Goal: Information Seeking & Learning: Learn about a topic

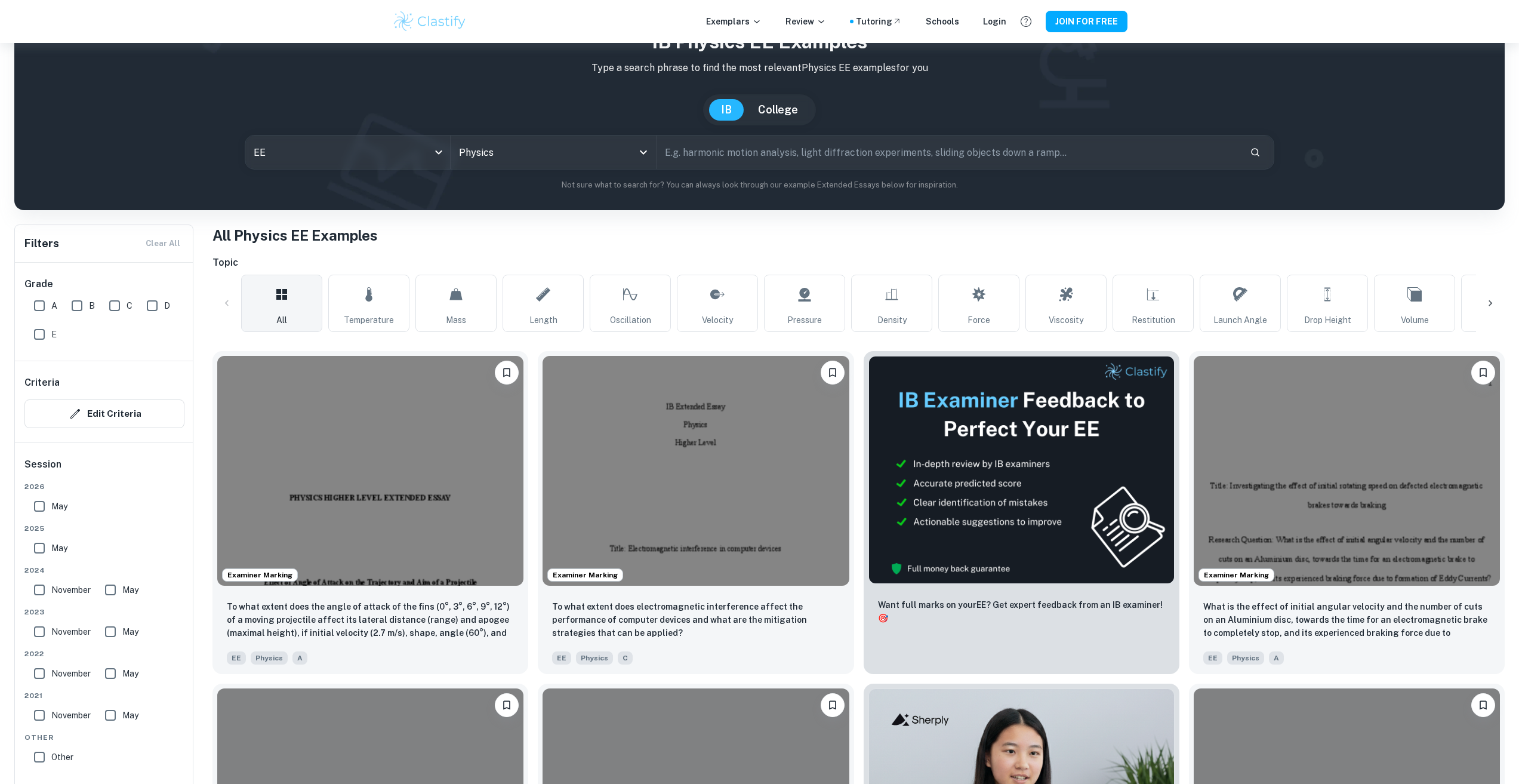
scroll to position [60, 0]
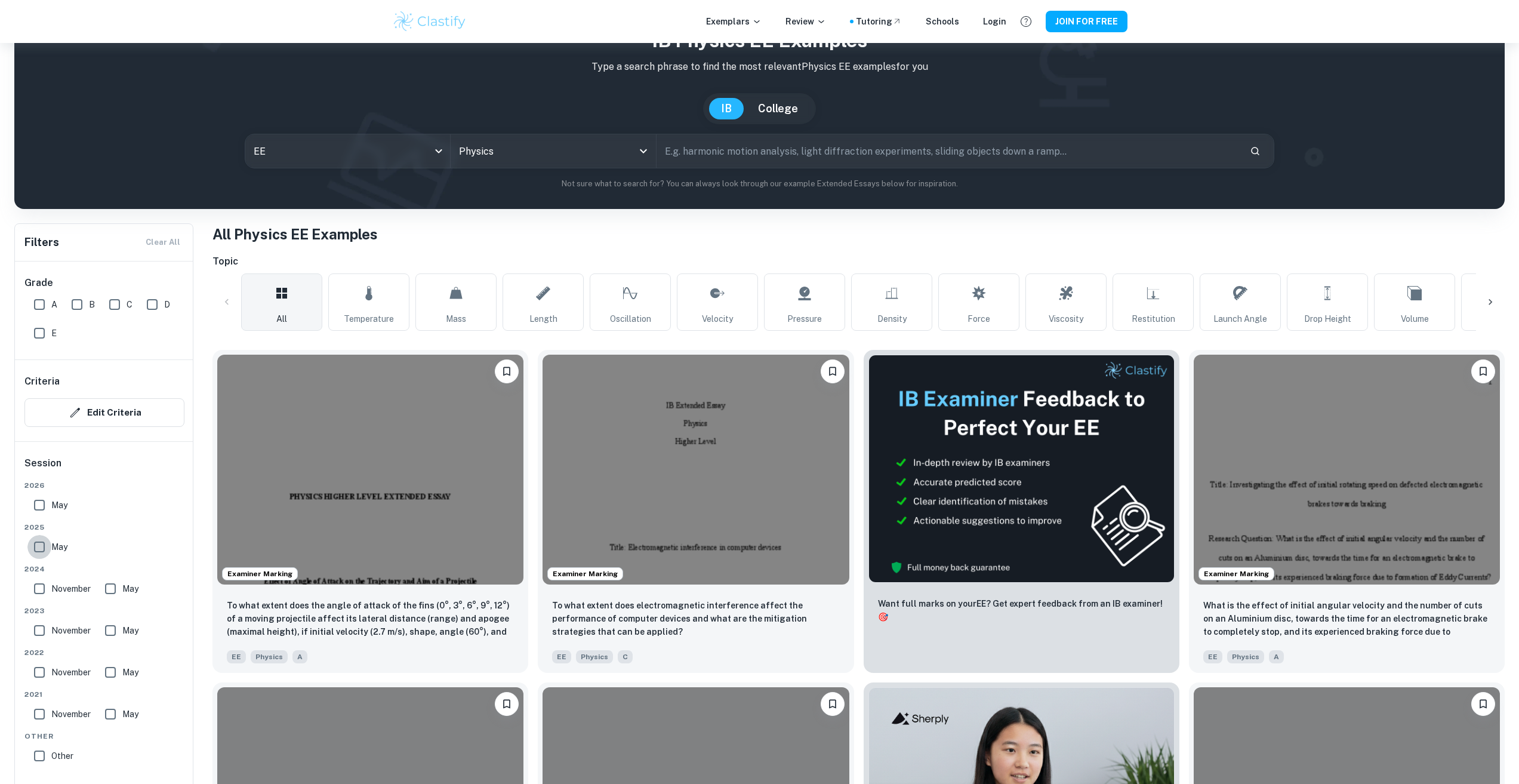
click at [41, 552] on input "May" at bounding box center [39, 547] width 24 height 24
checkbox input "true"
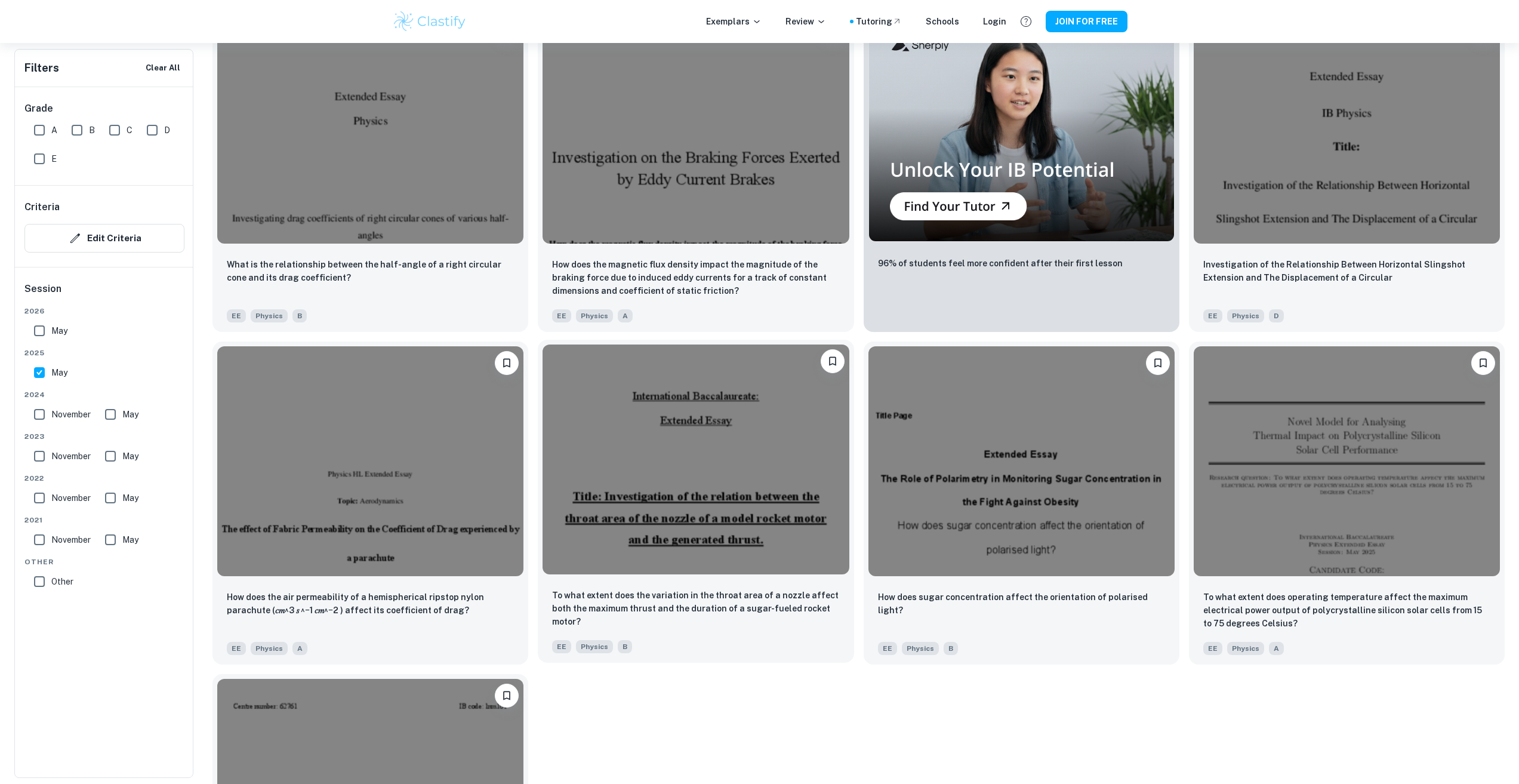
scroll to position [776, 0]
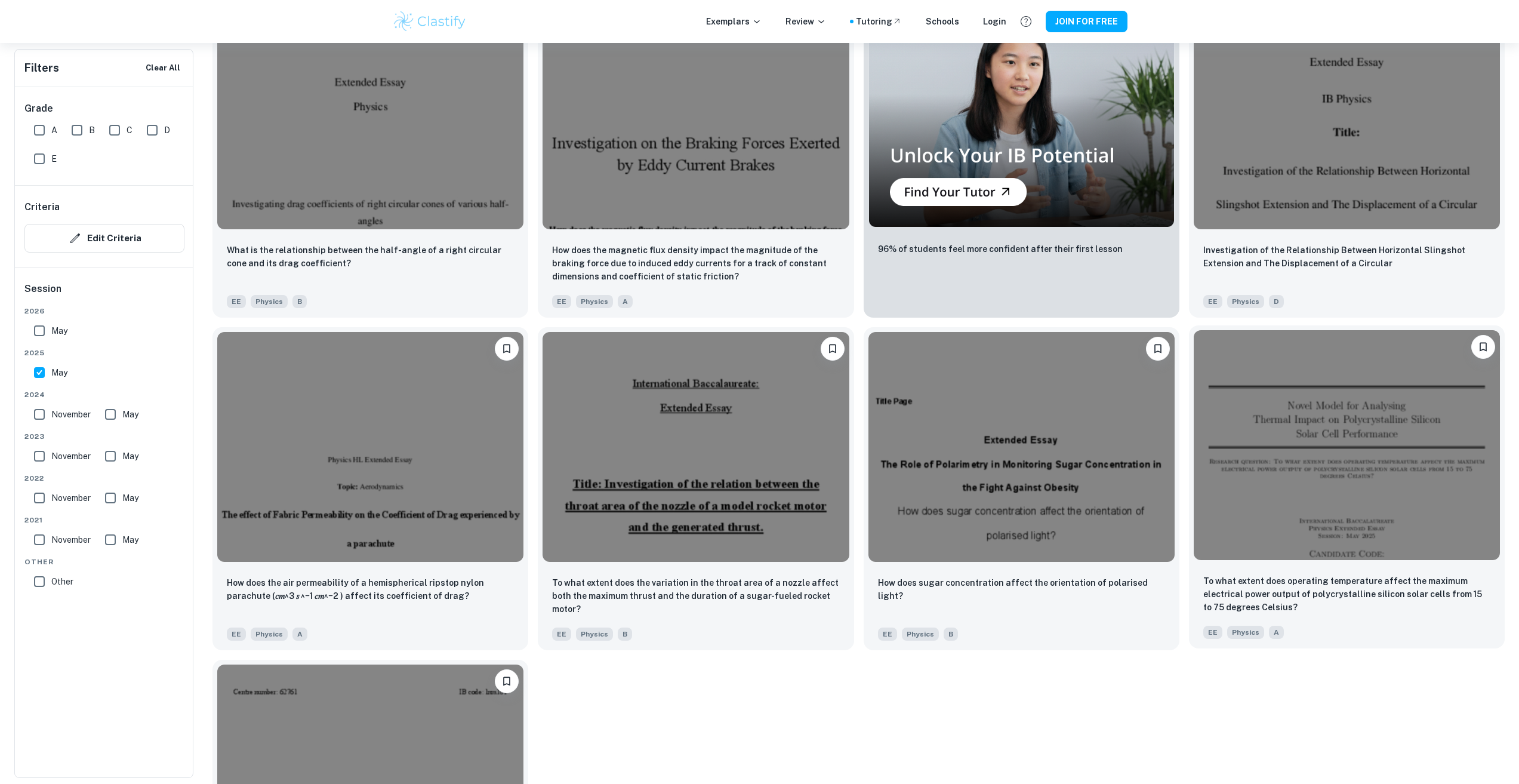
click at [1347, 528] on img at bounding box center [1346, 445] width 307 height 230
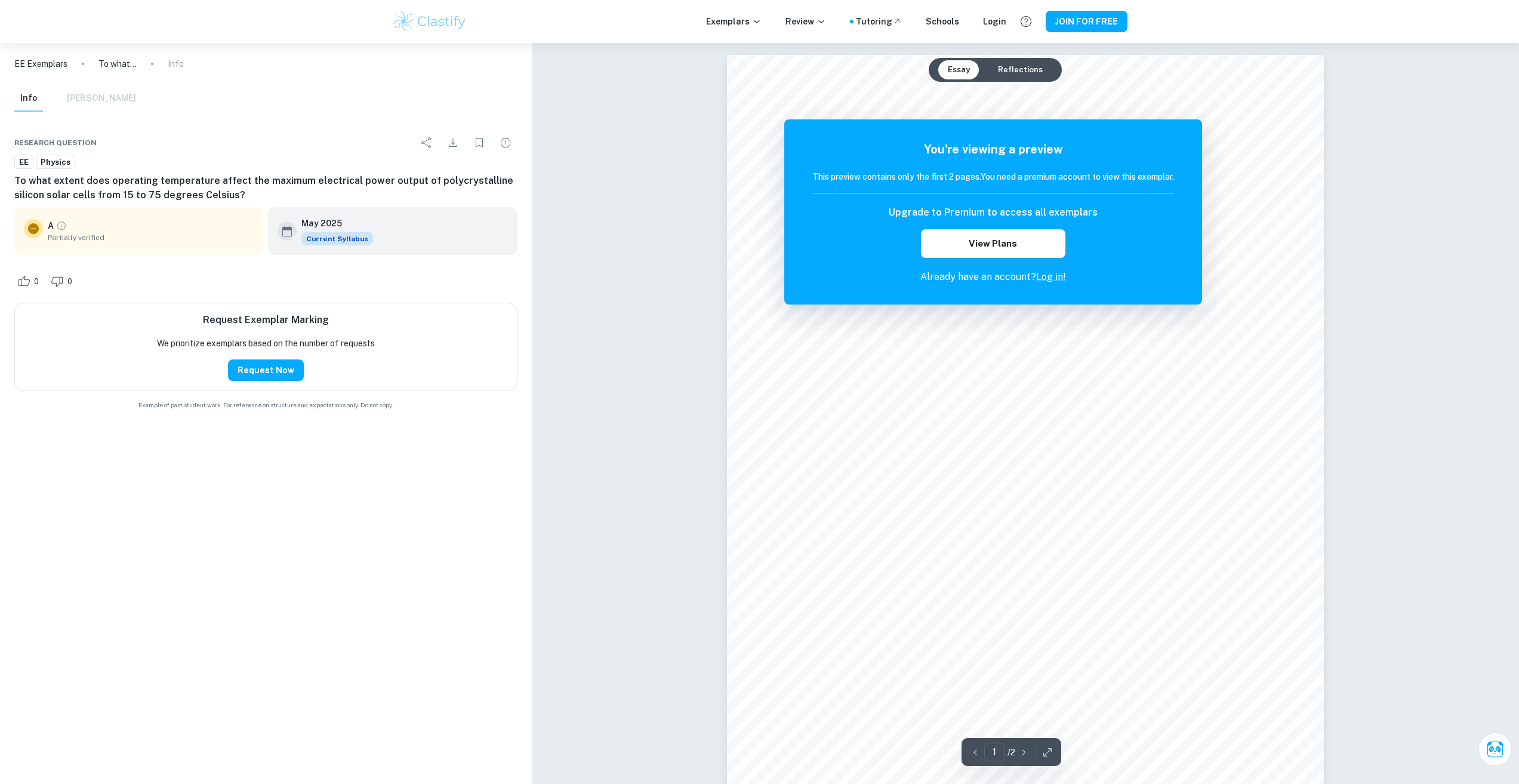
click at [1017, 70] on button "Reflections" at bounding box center [1021, 69] width 64 height 19
click at [954, 65] on button "Essay" at bounding box center [959, 69] width 41 height 19
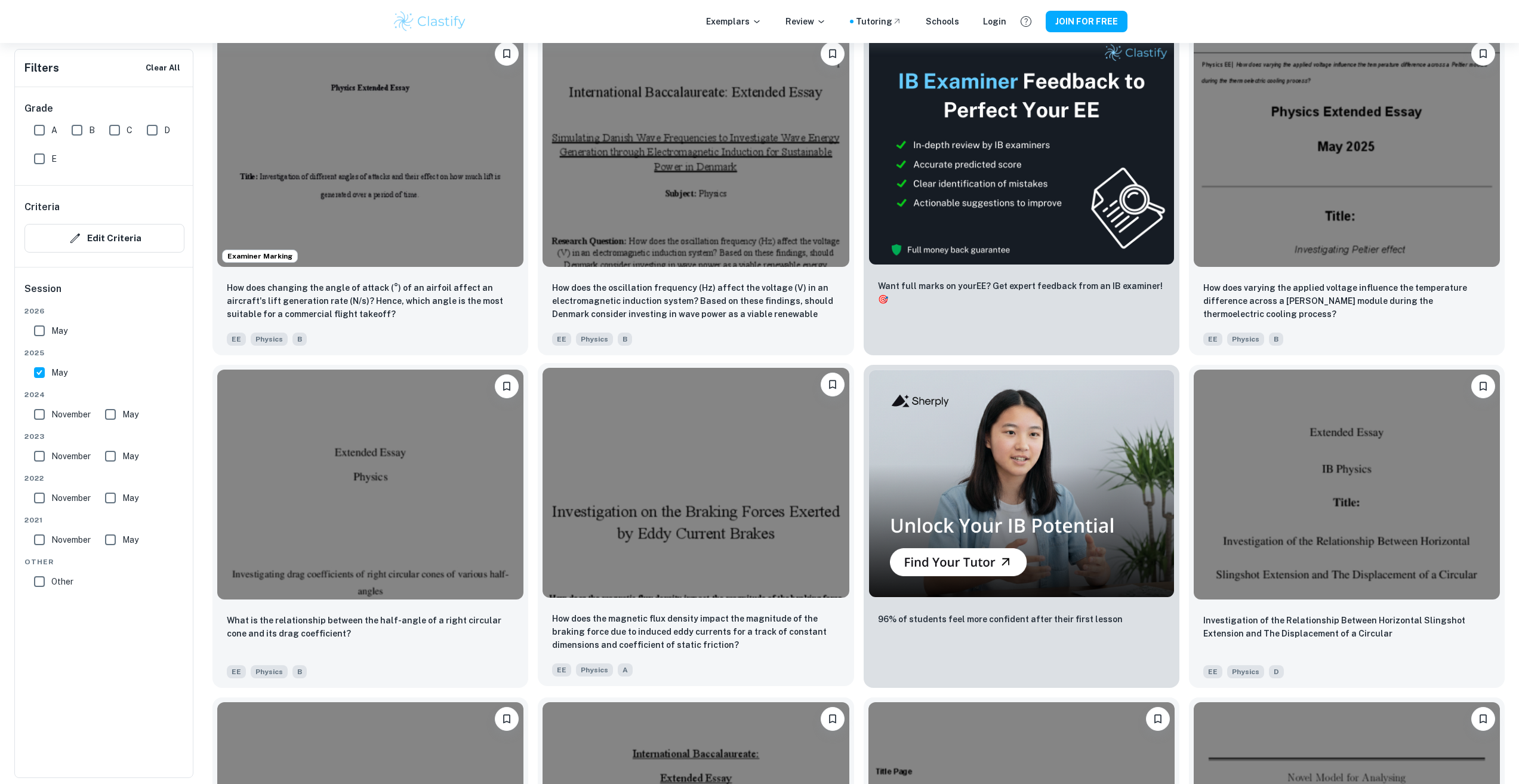
scroll to position [477, 0]
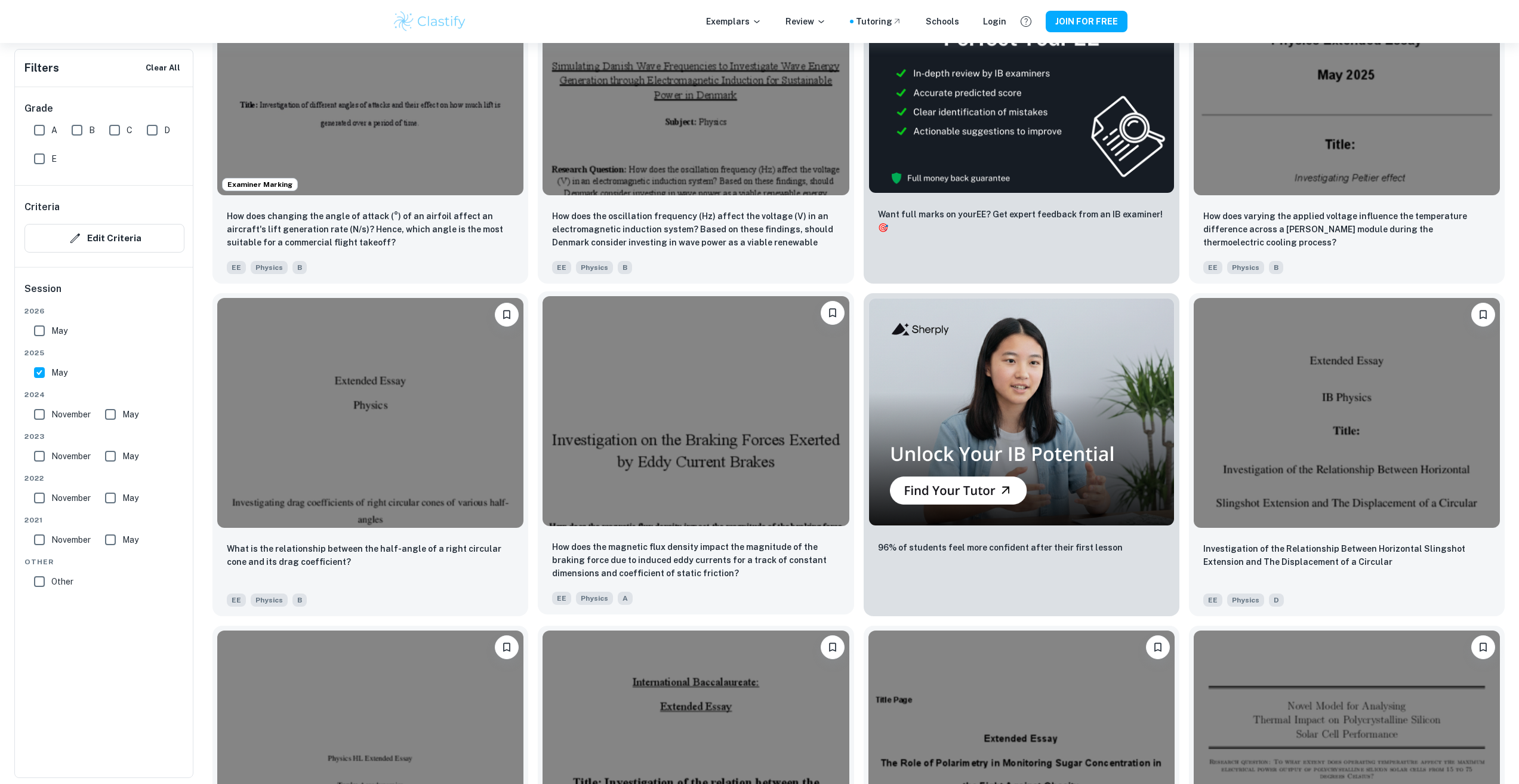
click at [666, 394] on img at bounding box center [696, 410] width 307 height 230
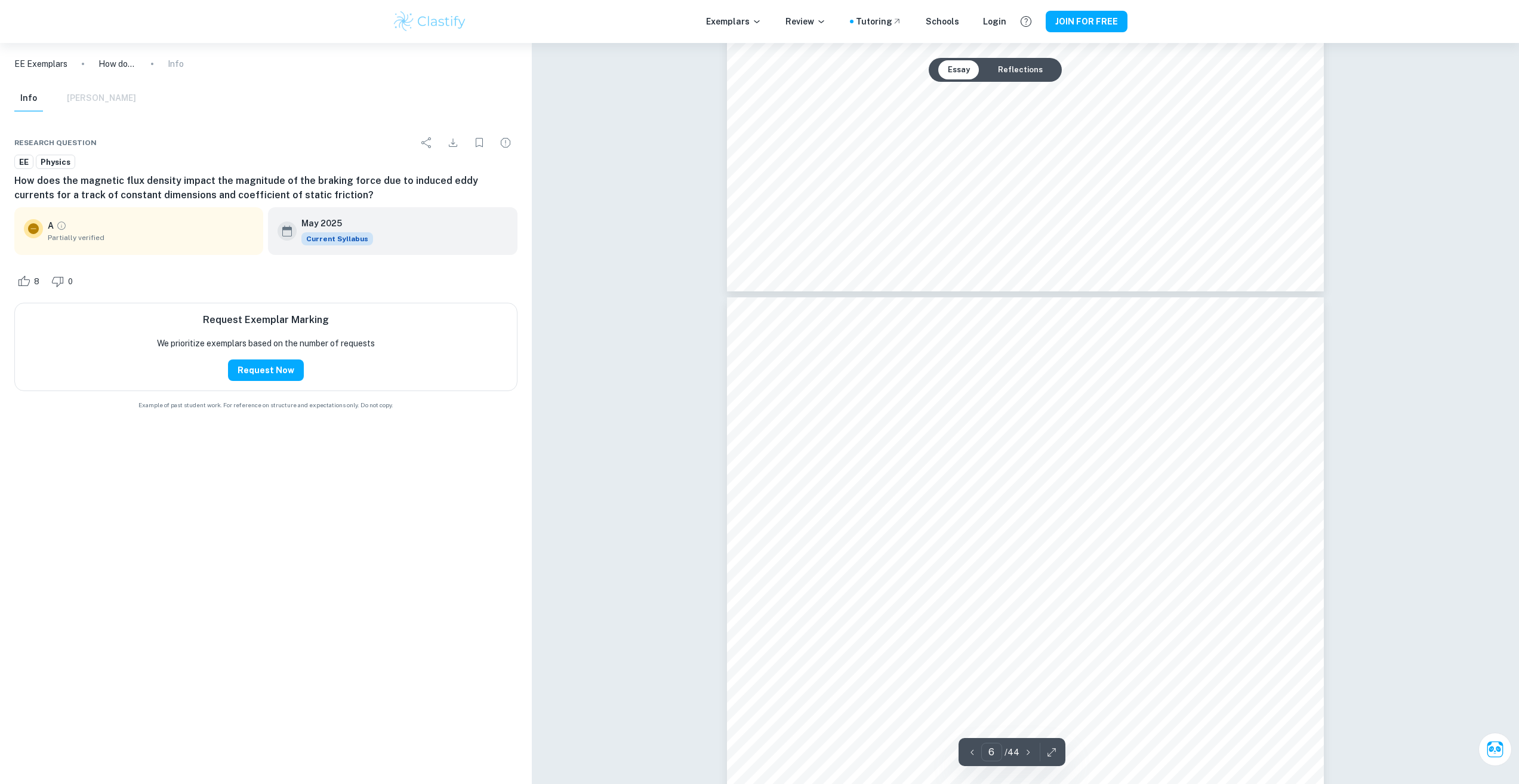
scroll to position [3820, 0]
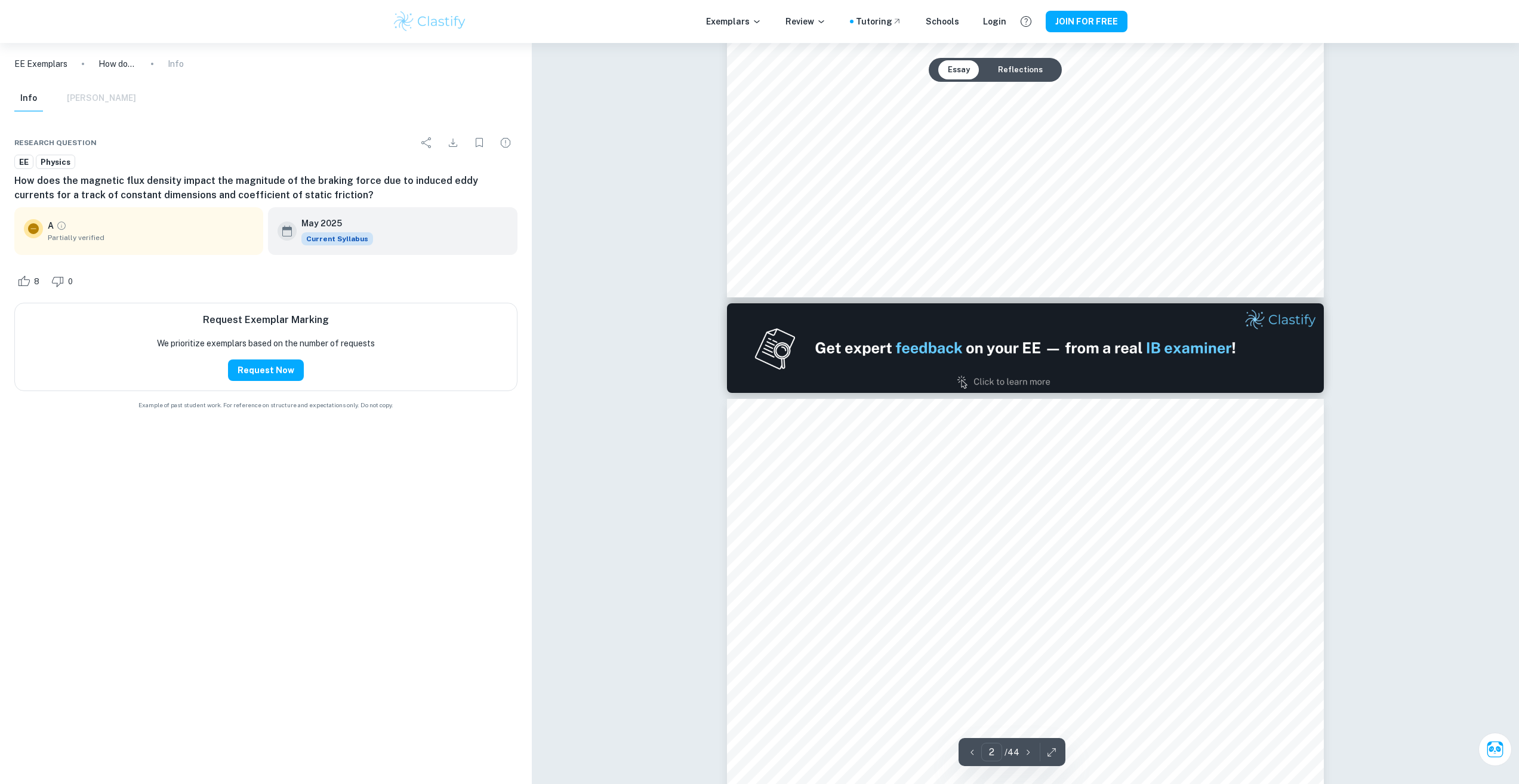
type input "1"
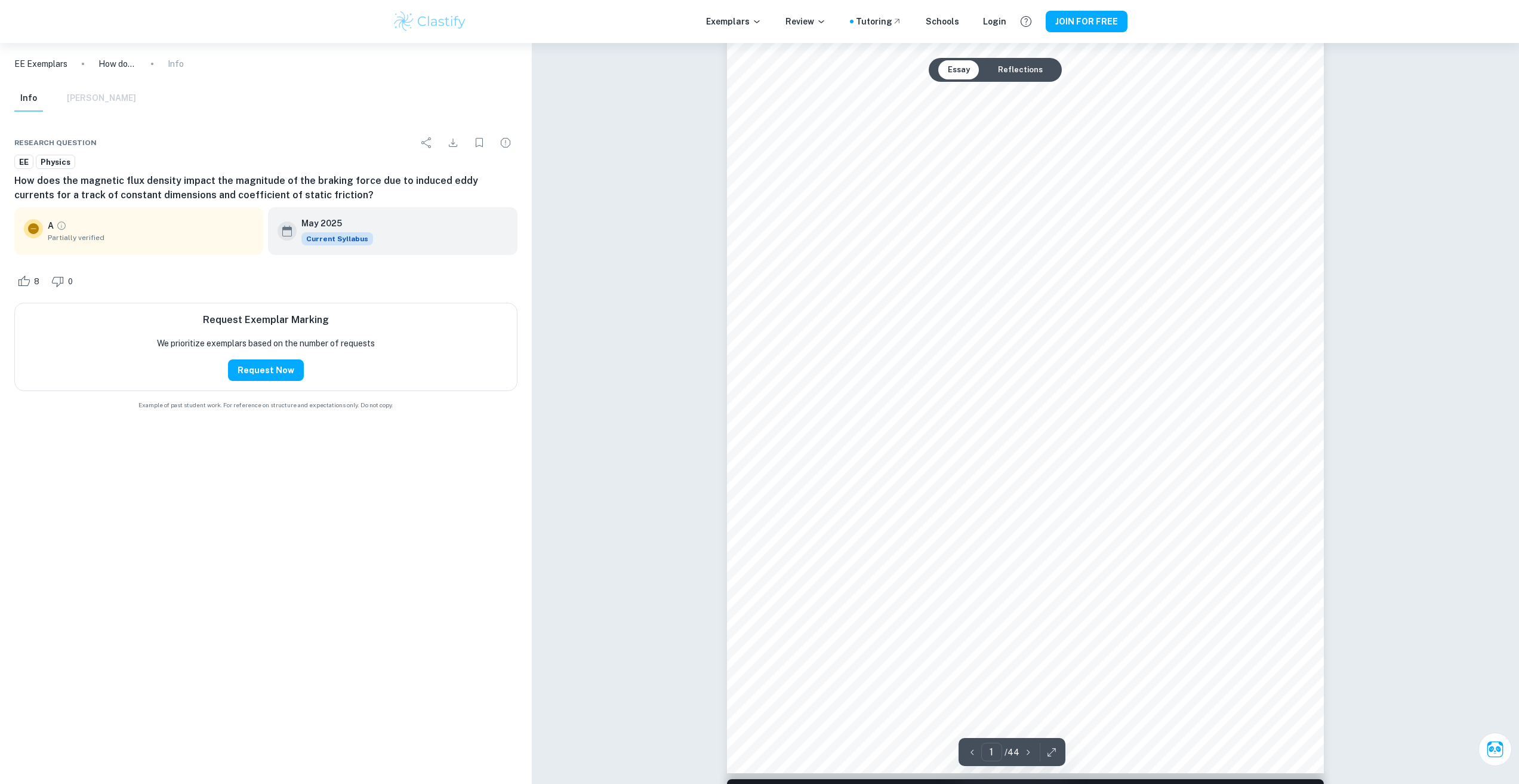
scroll to position [60, 0]
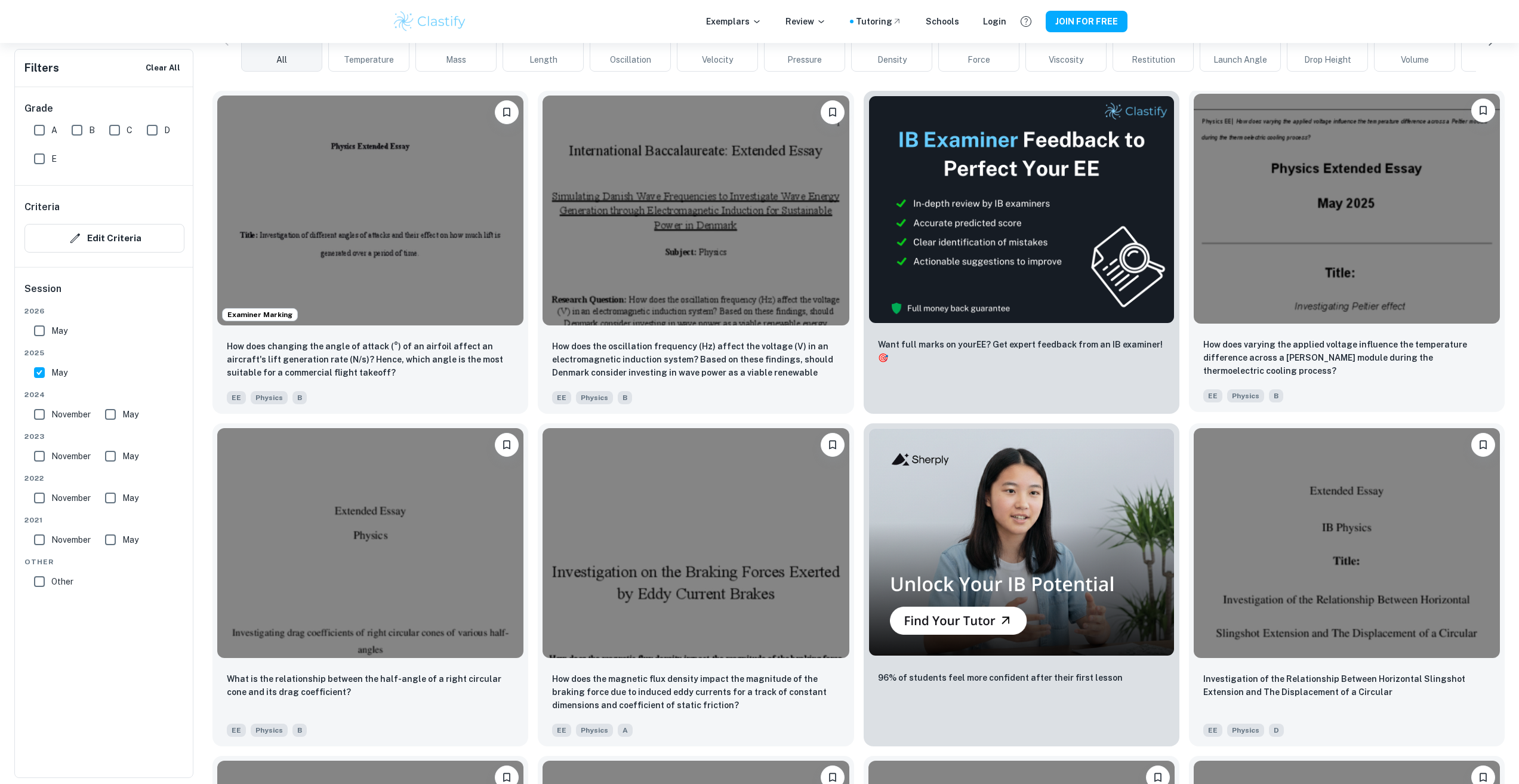
scroll to position [298, 0]
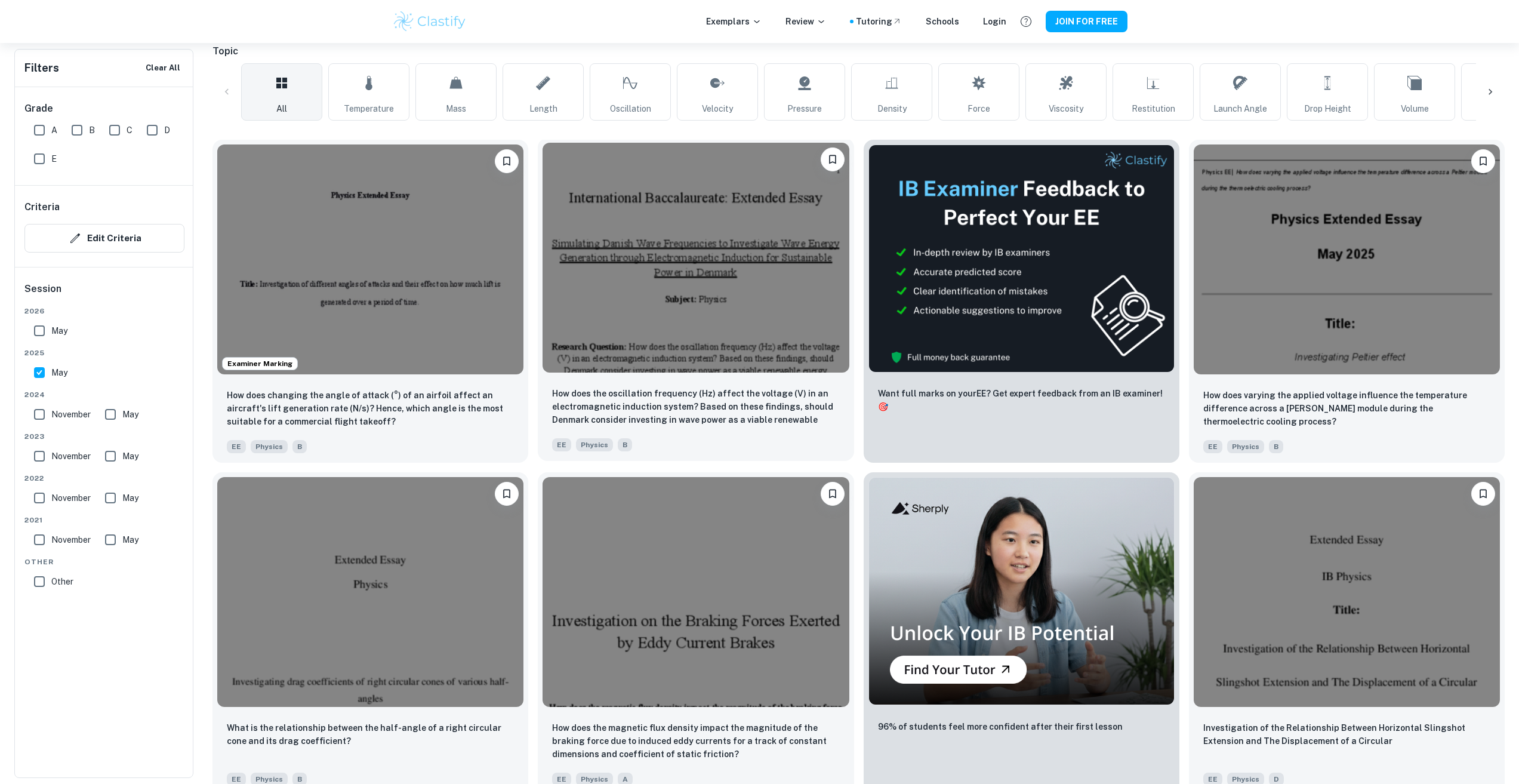
click at [773, 272] on img at bounding box center [696, 257] width 307 height 230
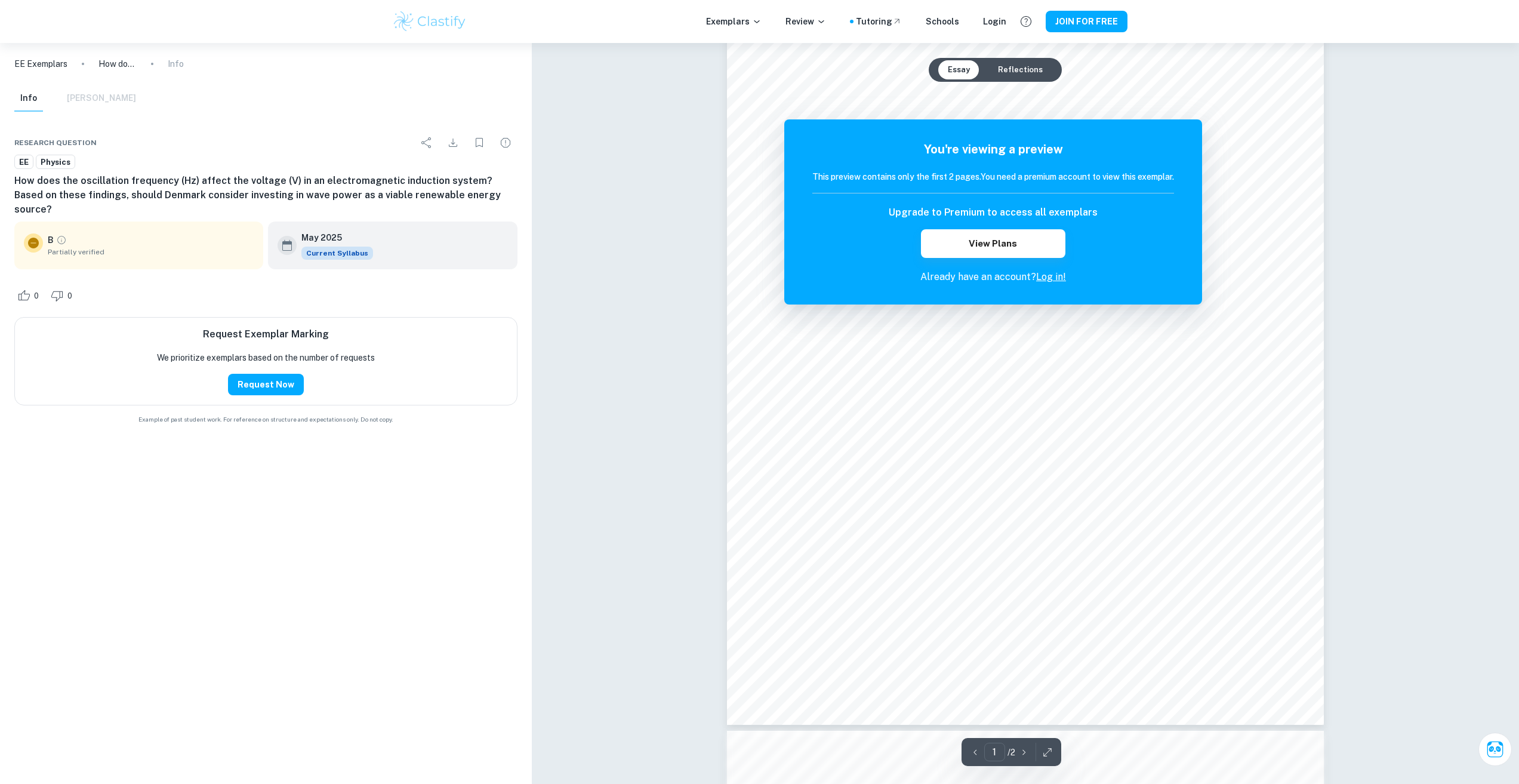
scroll to position [179, 0]
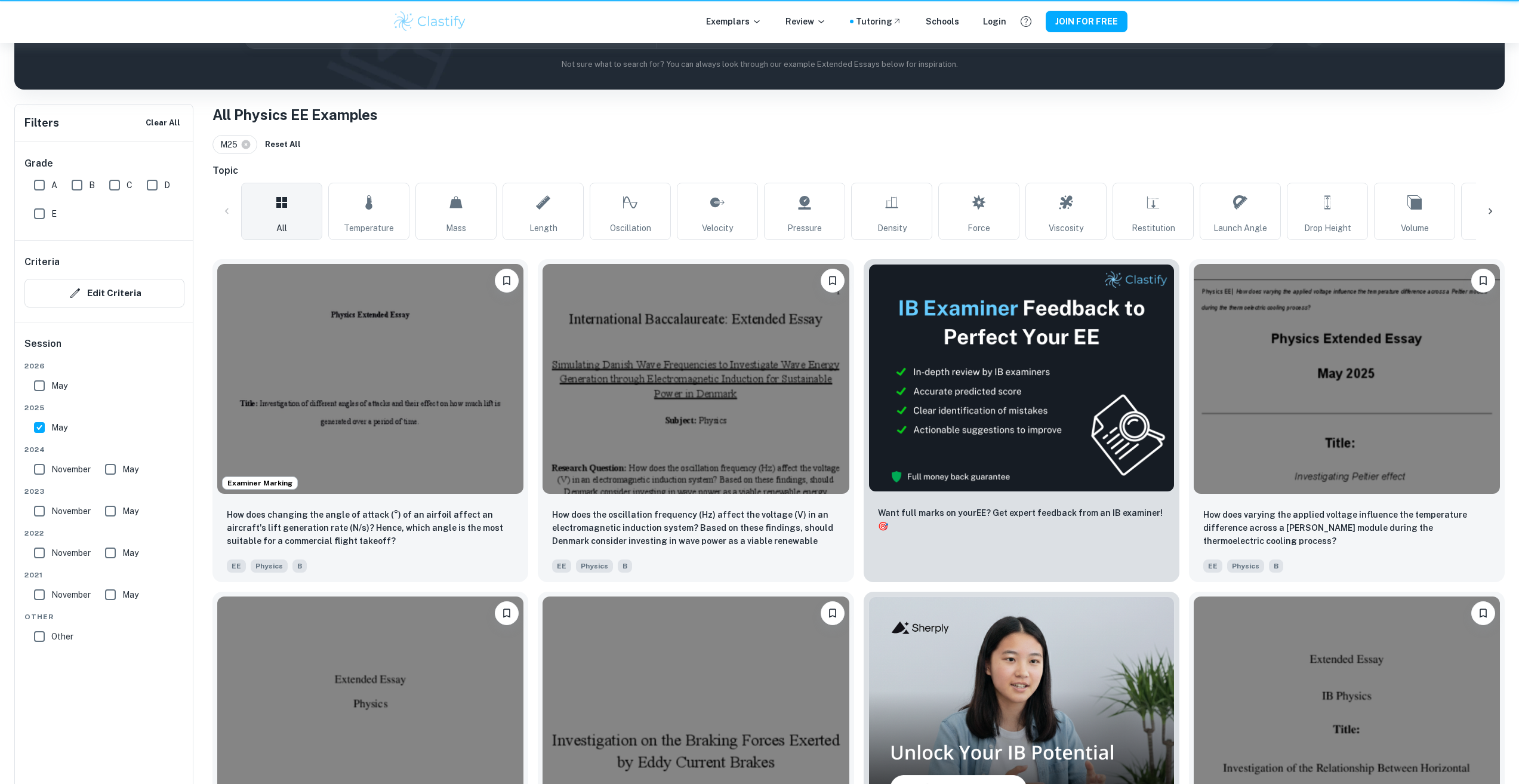
scroll to position [298, 0]
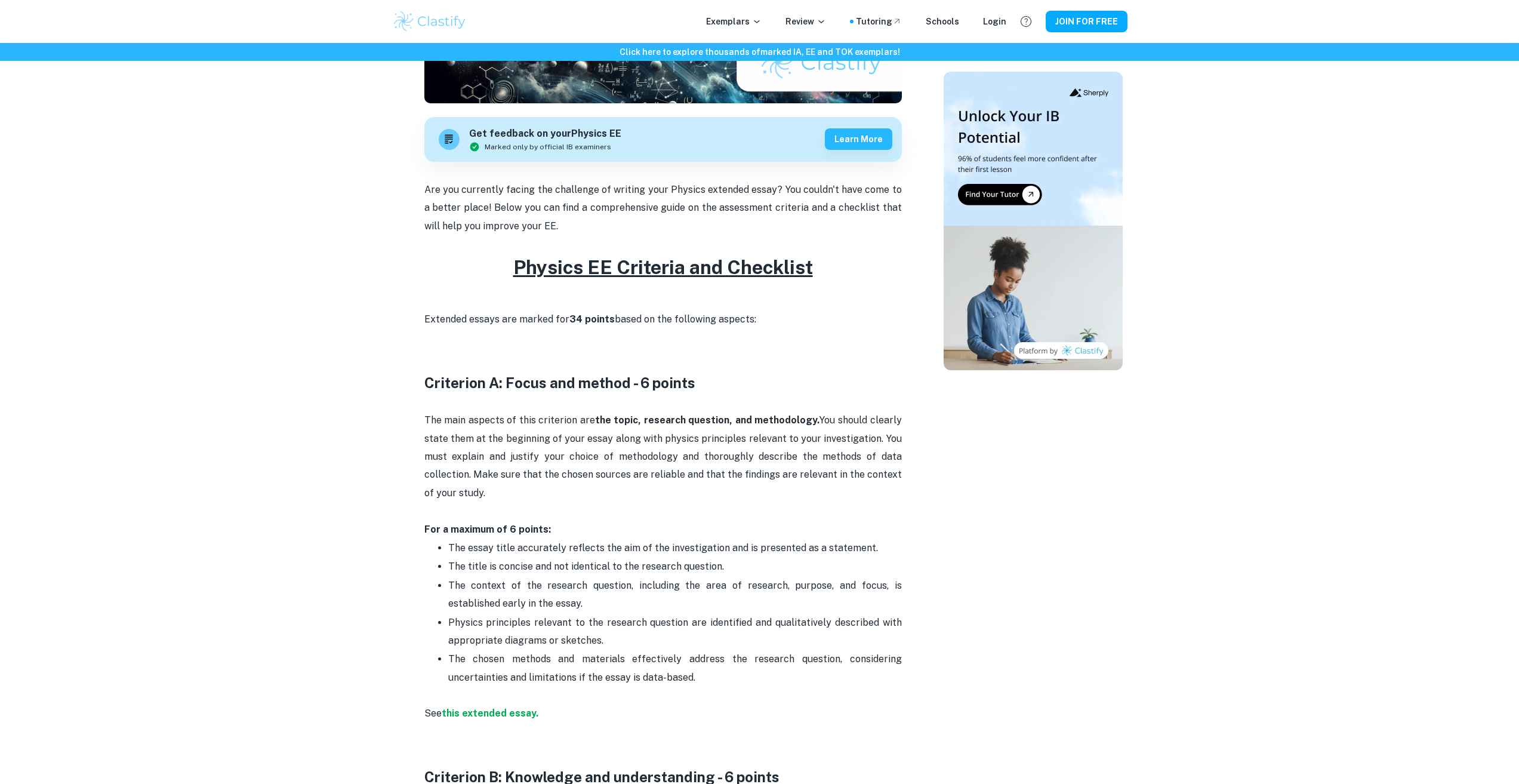
scroll to position [298, 0]
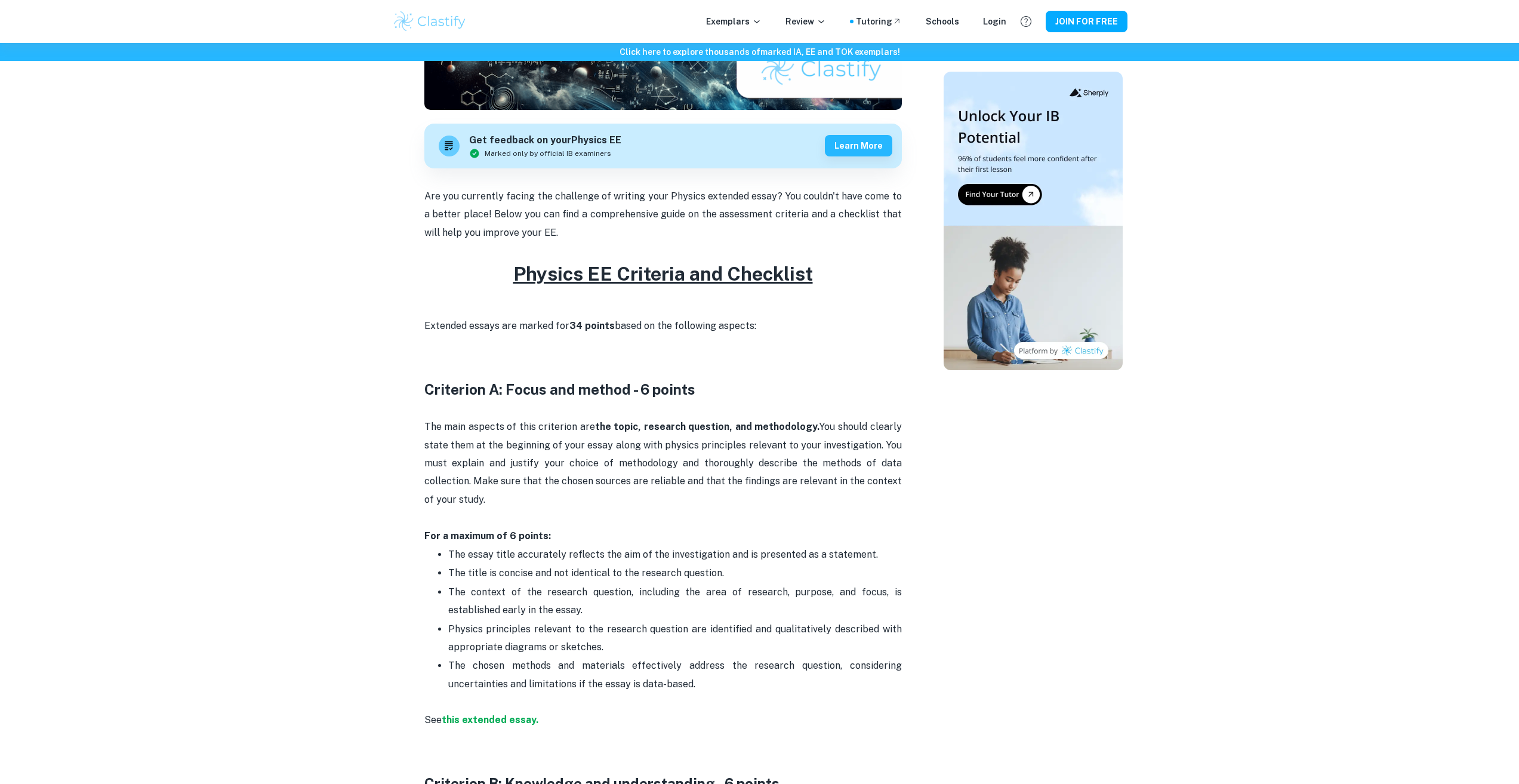
drag, startPoint x: 423, startPoint y: 387, endPoint x: 641, endPoint y: 498, distance: 244.6
click at [641, 498] on p "The main aspects of this criterion are the topic, research question, and method…" at bounding box center [663, 472] width 478 height 145
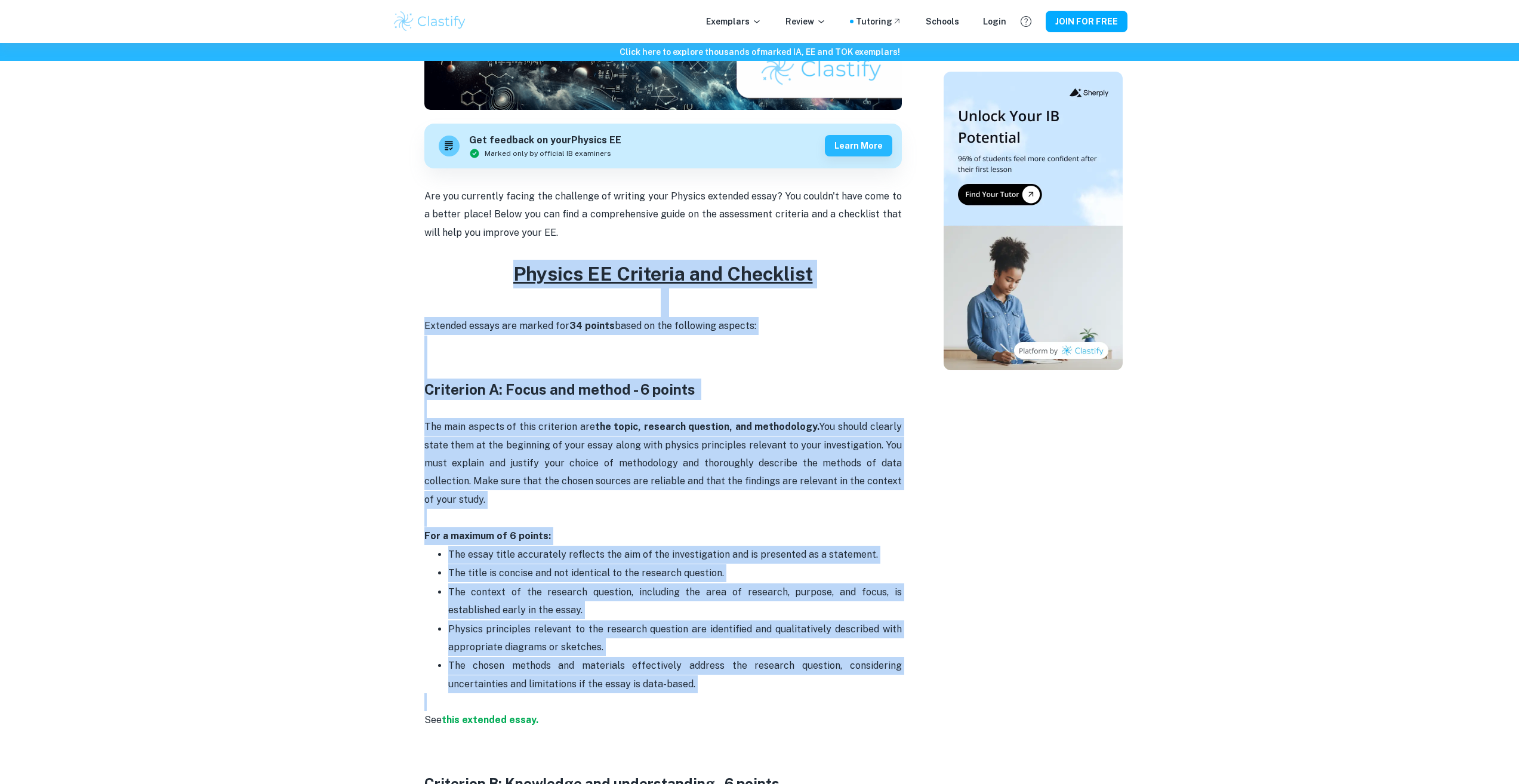
drag, startPoint x: 413, startPoint y: 270, endPoint x: 767, endPoint y: 703, distance: 559.3
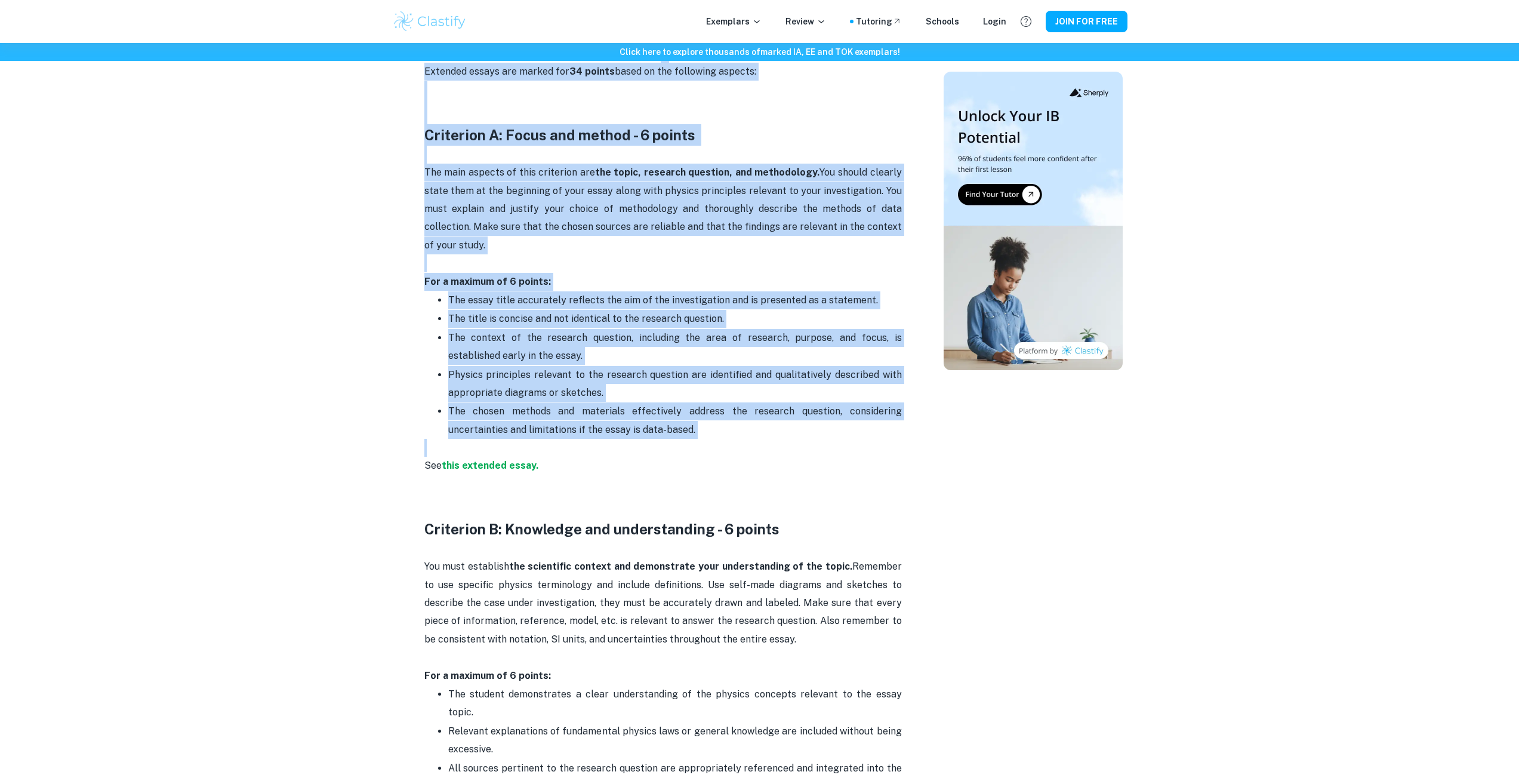
scroll to position [597, 0]
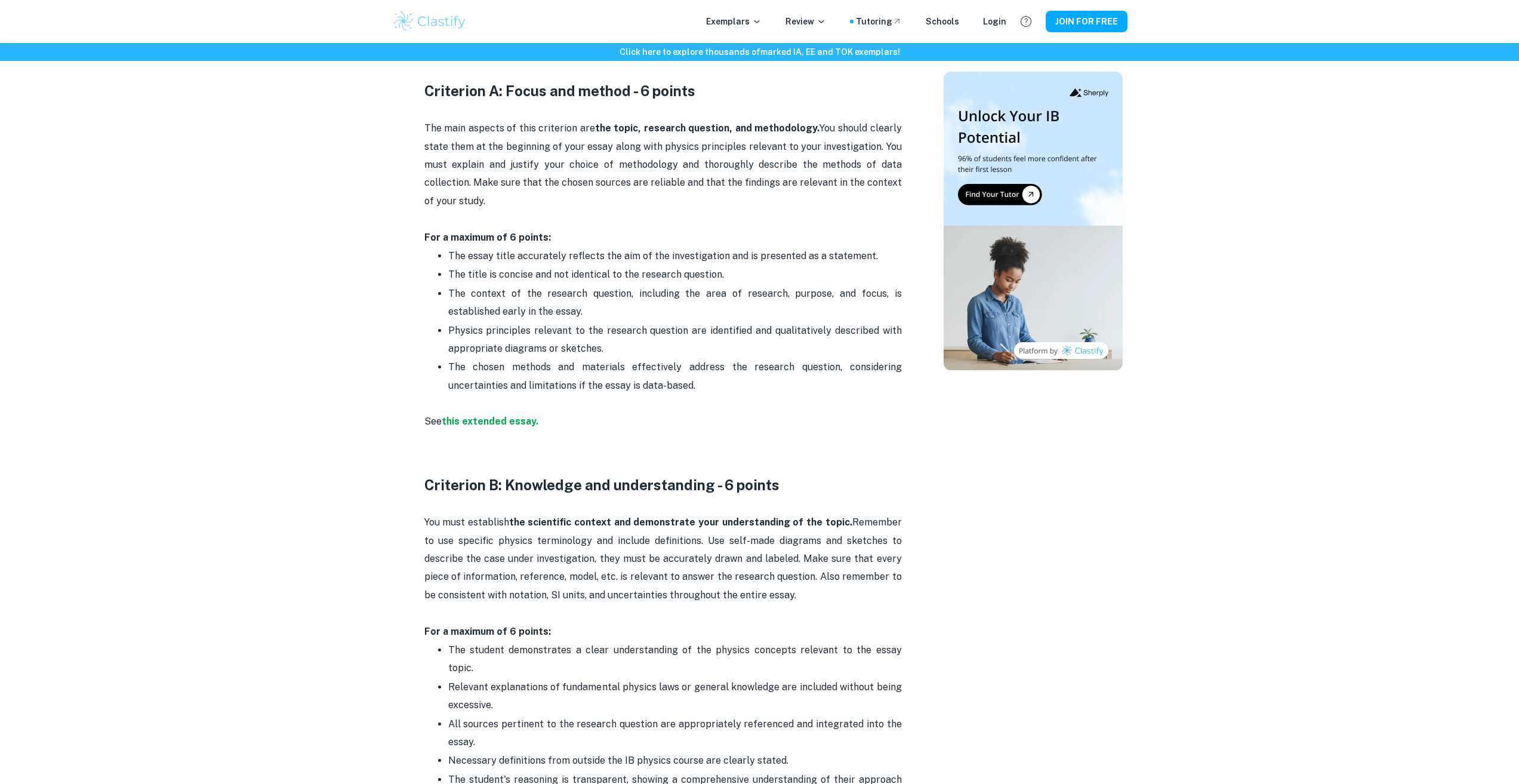
click at [641, 418] on p "See this extended essay." at bounding box center [663, 413] width 478 height 36
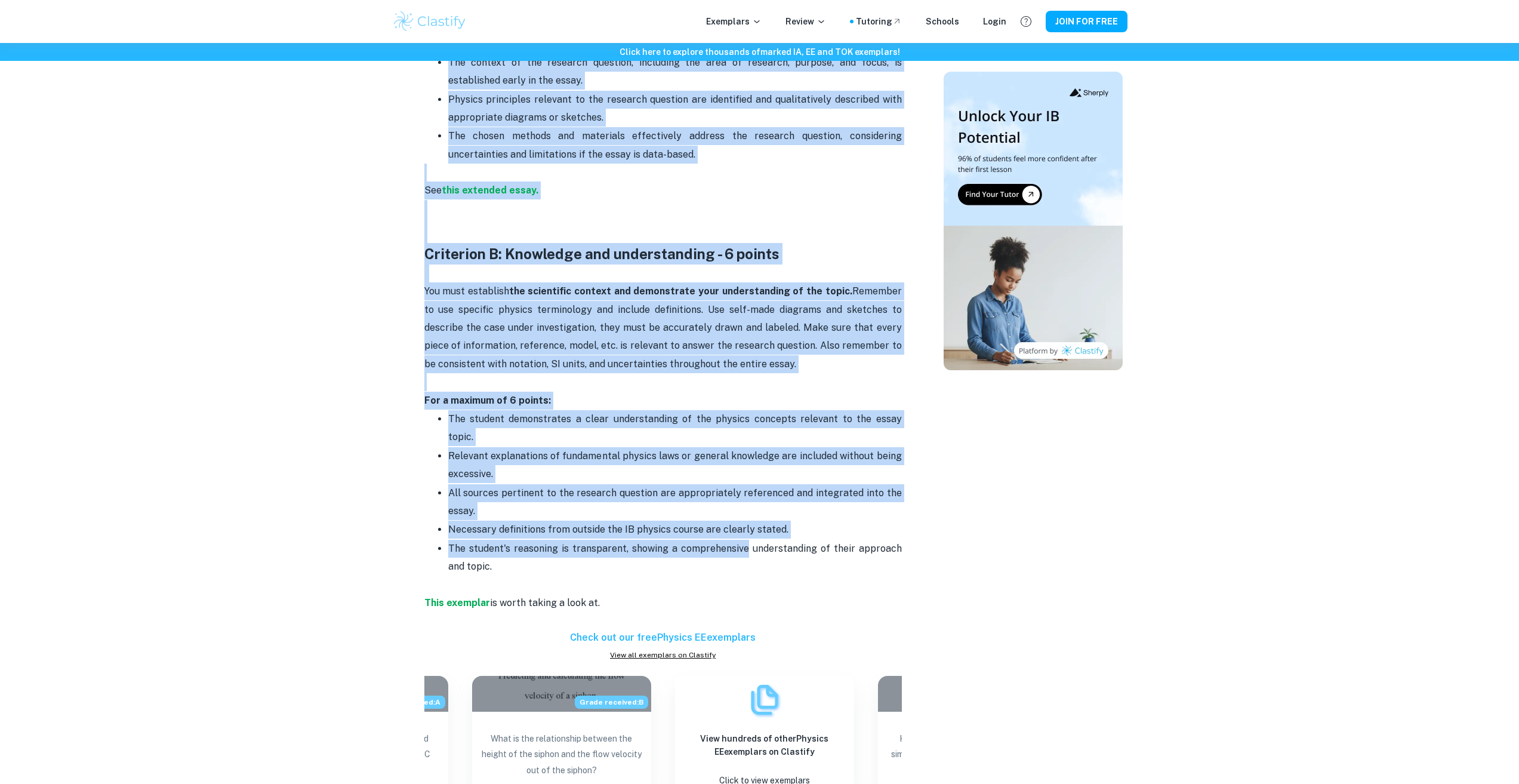
scroll to position [836, 0]
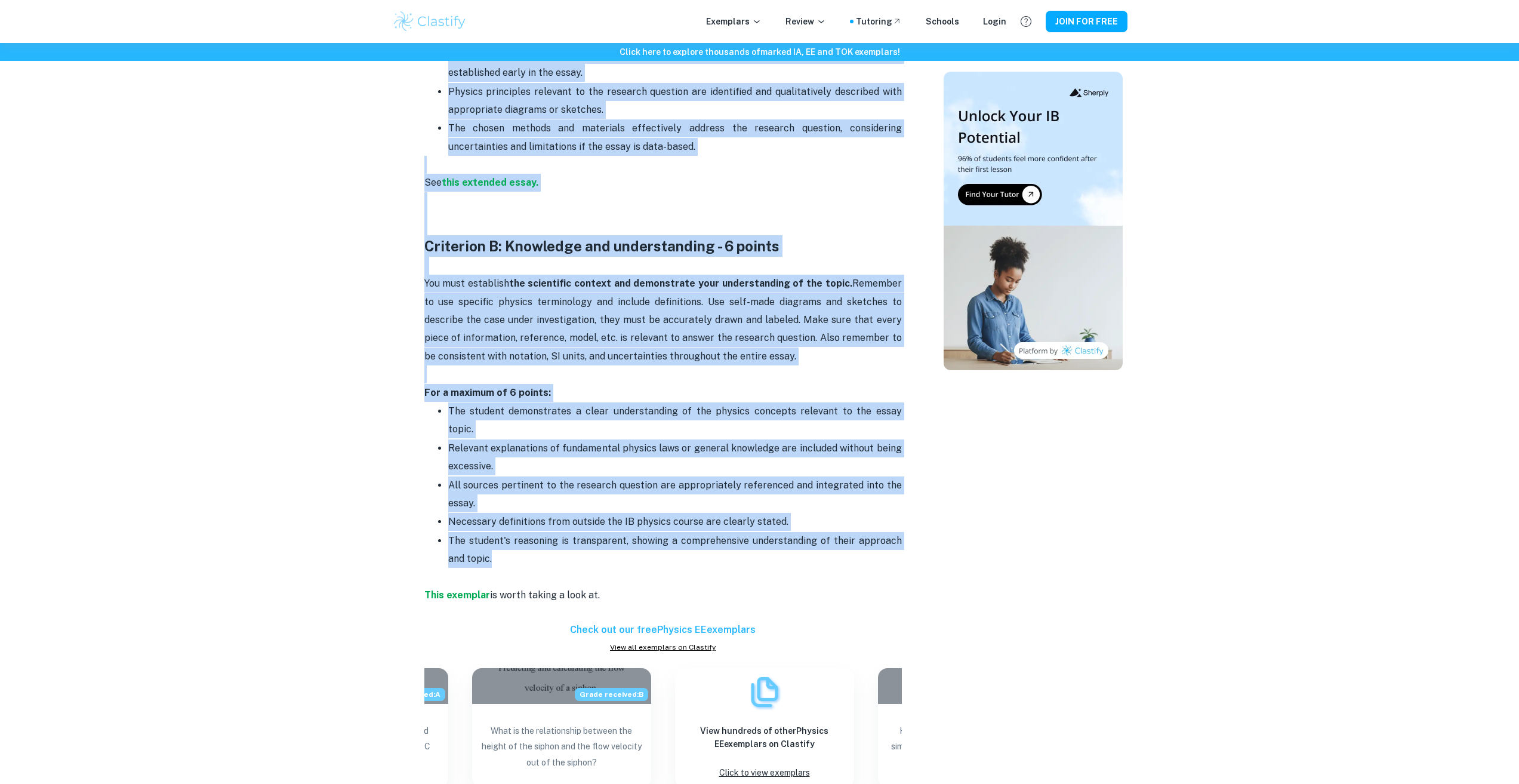
drag, startPoint x: 487, startPoint y: 366, endPoint x: 769, endPoint y: 534, distance: 328.2
click at [769, 534] on div "Physics EE Criteria and Checklist By Julia • March 25, 2024 Get feedback on you…" at bounding box center [662, 738] width 532 height 2935
copy div "Criterion A: Focus and method - 6 points The main aspects of this criterion are…"
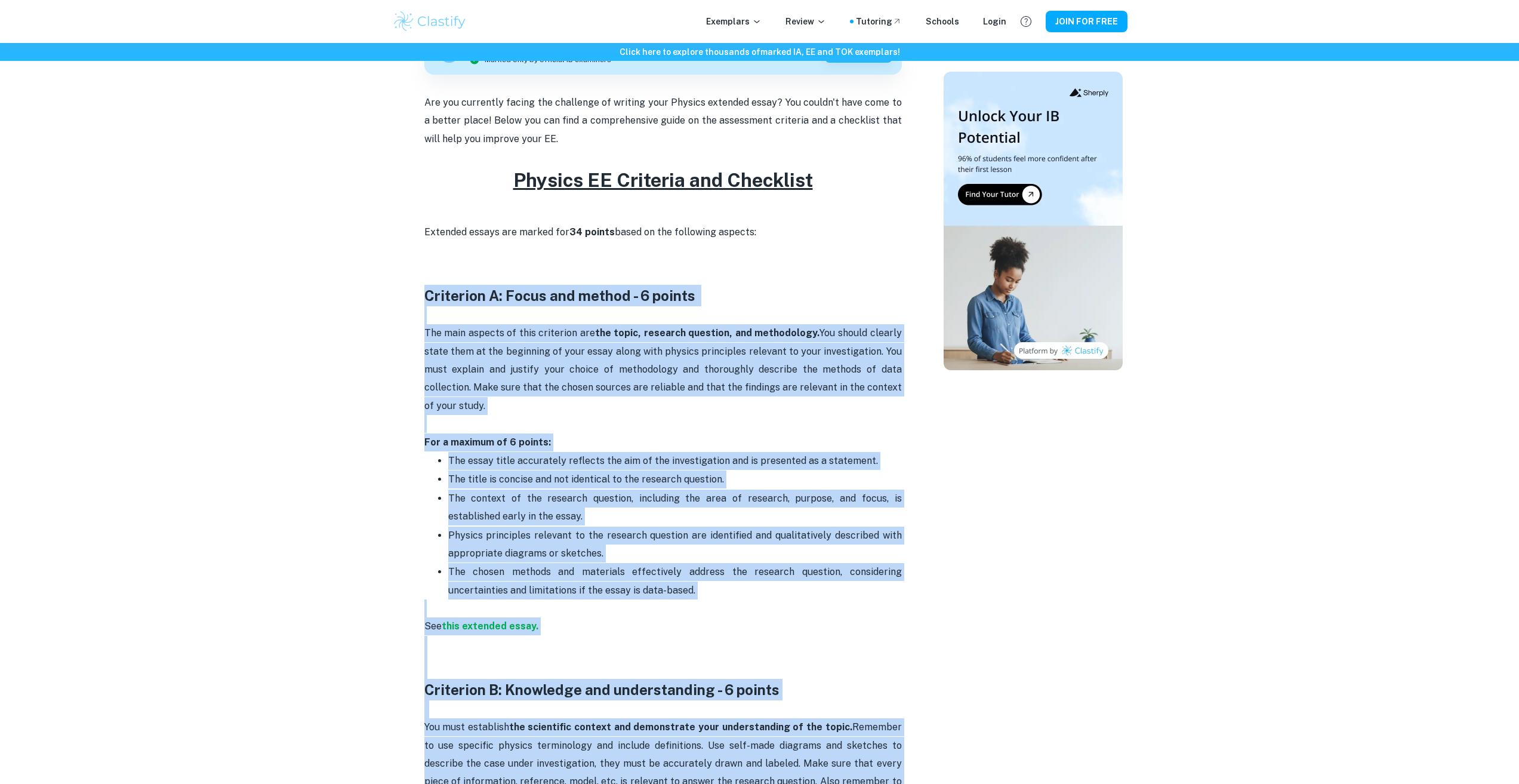
scroll to position [298, 0]
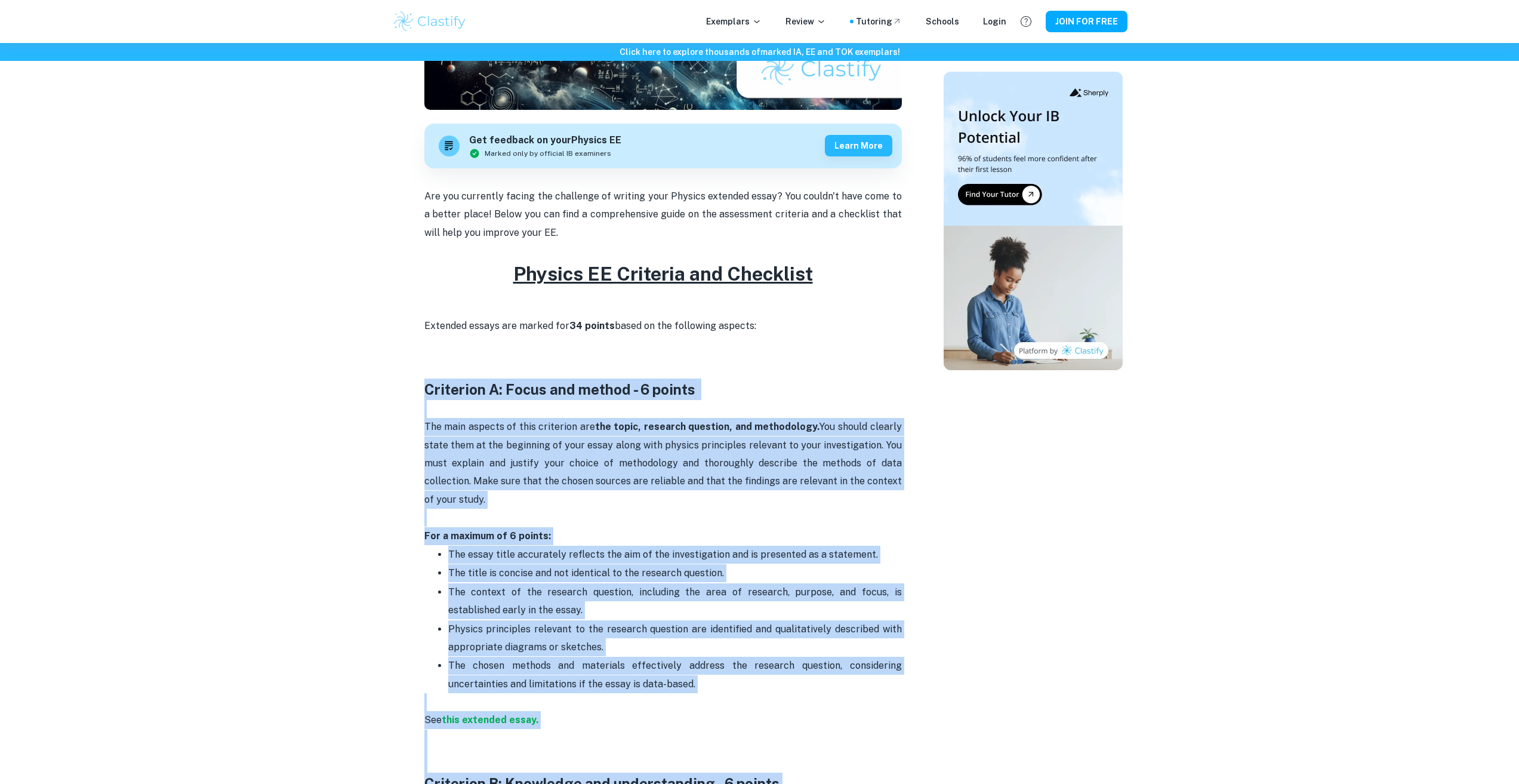
copy div "Criterion A: Focus and method - 6 points The main aspects of this criterion are…"
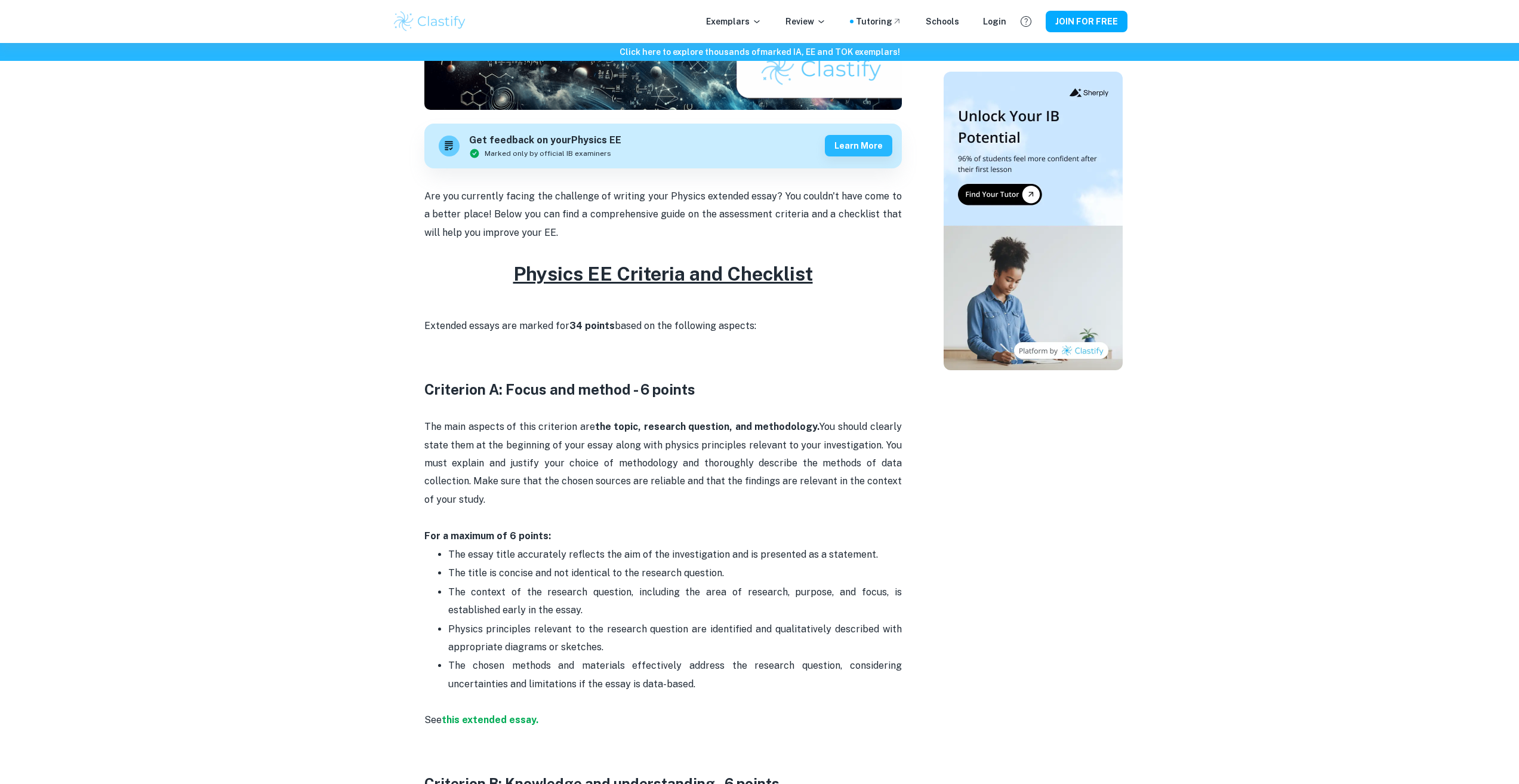
click at [758, 295] on h2 "Physics EE Criteria and Checklist" at bounding box center [663, 287] width 478 height 57
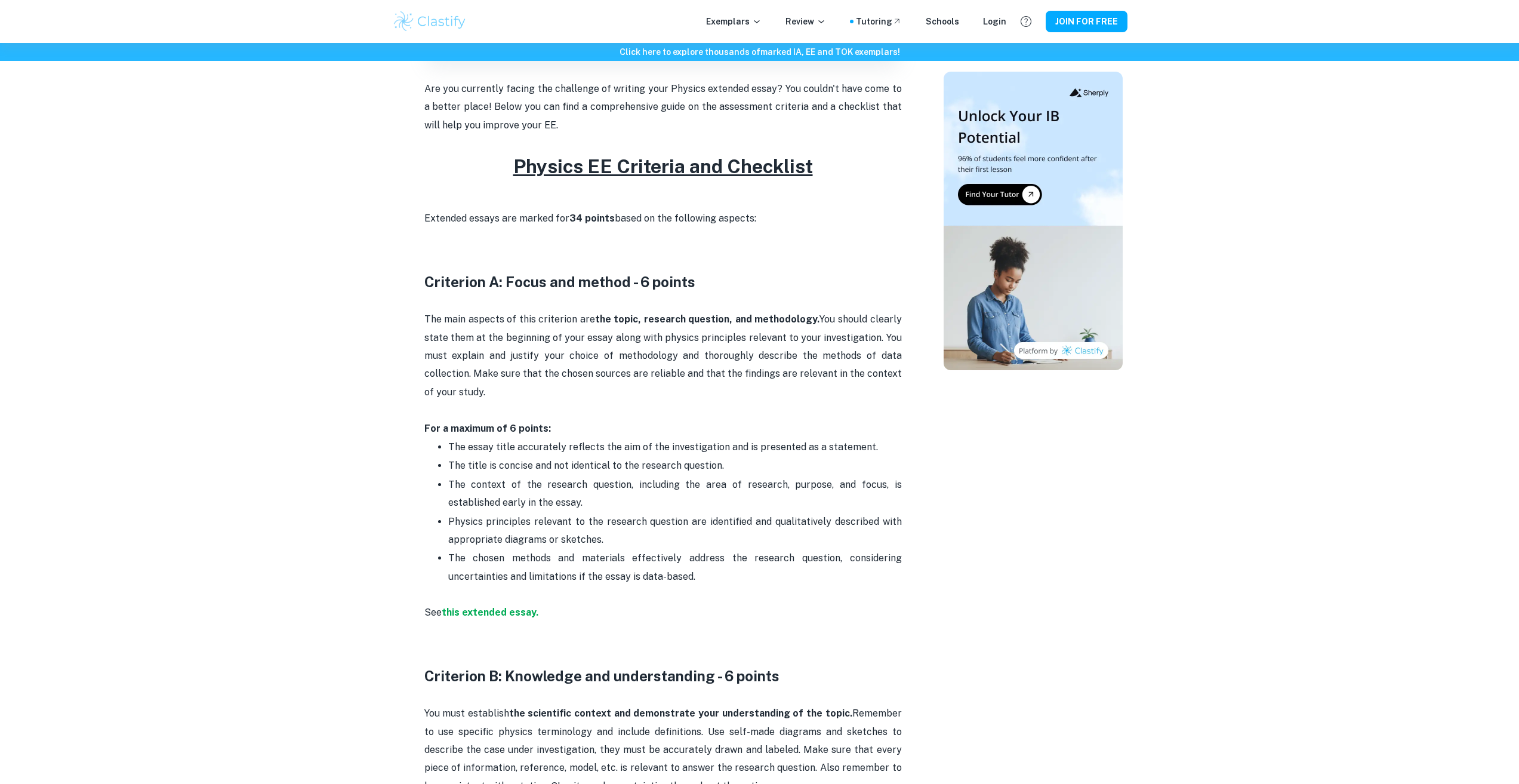
scroll to position [657, 0]
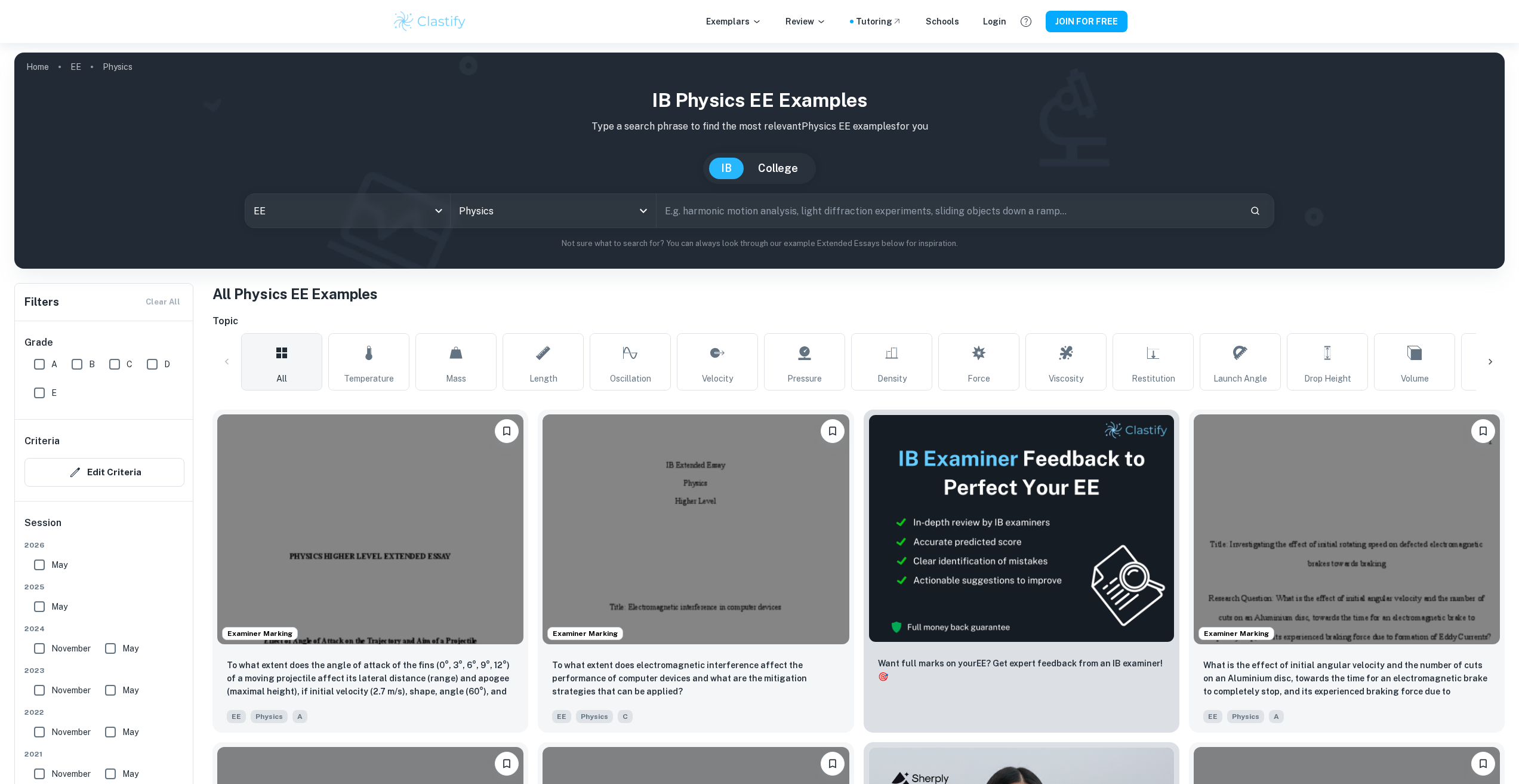
click at [41, 364] on input "A" at bounding box center [39, 364] width 24 height 24
checkbox input "true"
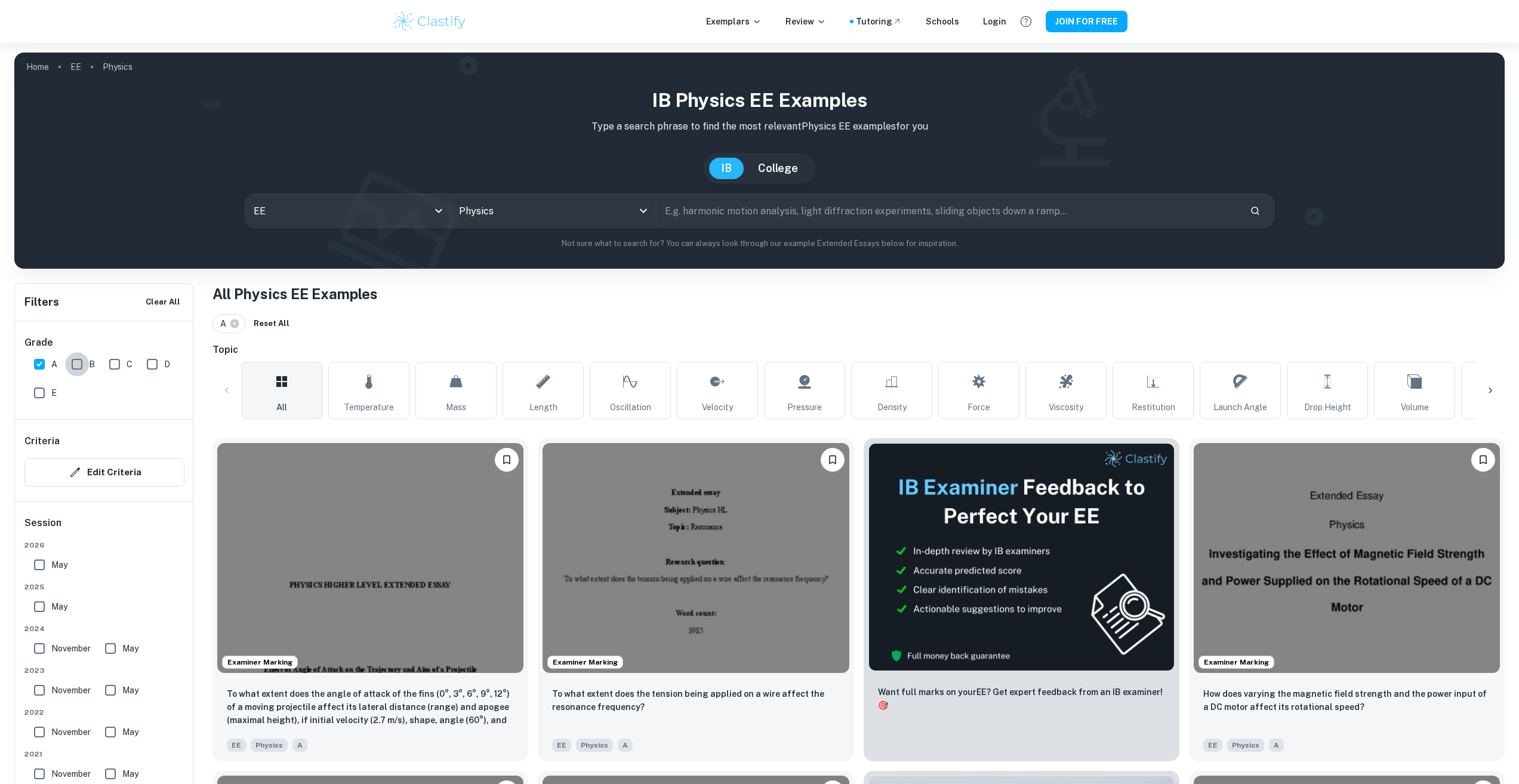
click at [81, 364] on input "B" at bounding box center [77, 364] width 24 height 24
checkbox input "true"
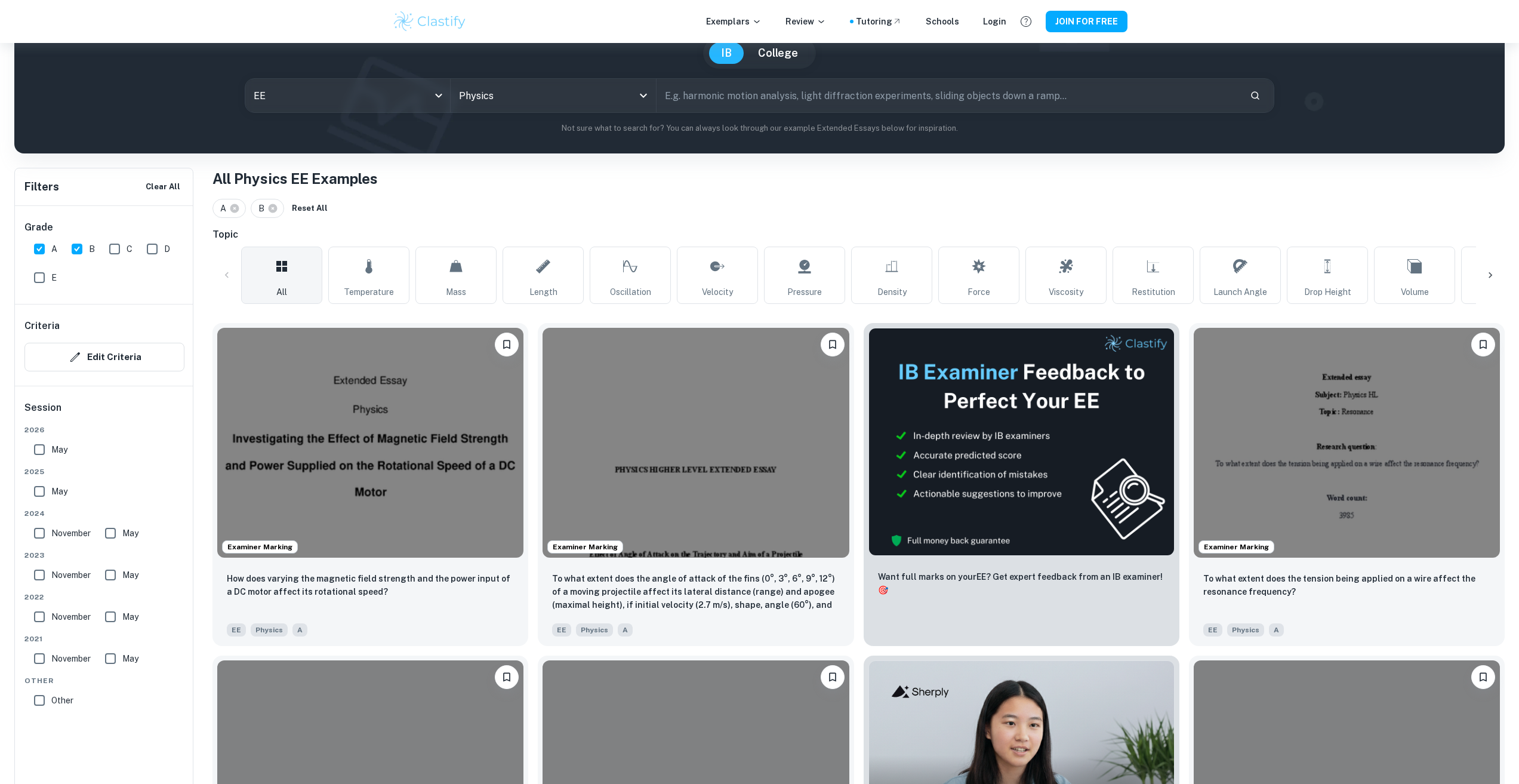
scroll to position [179, 0]
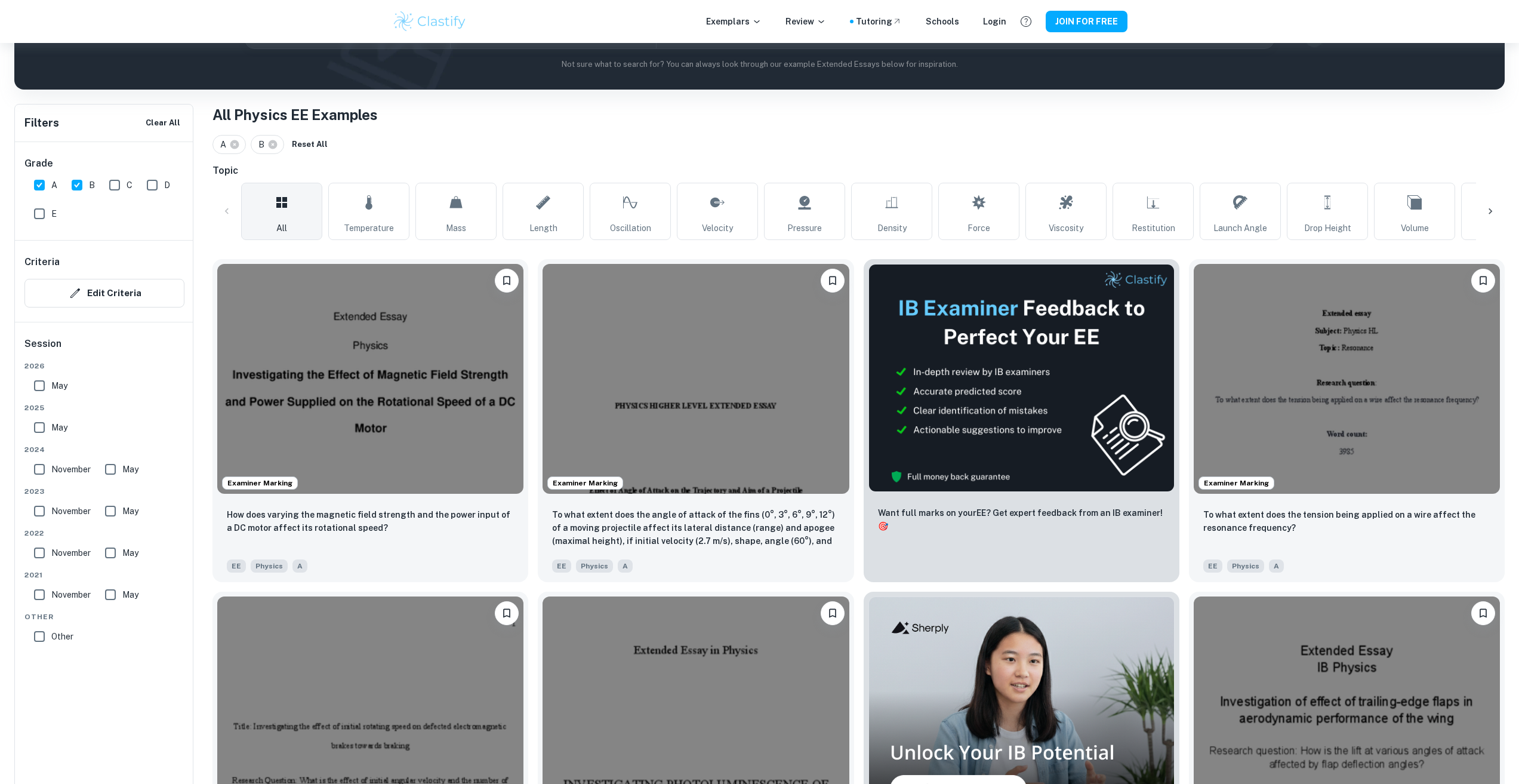
click at [45, 425] on input "May" at bounding box center [39, 427] width 24 height 24
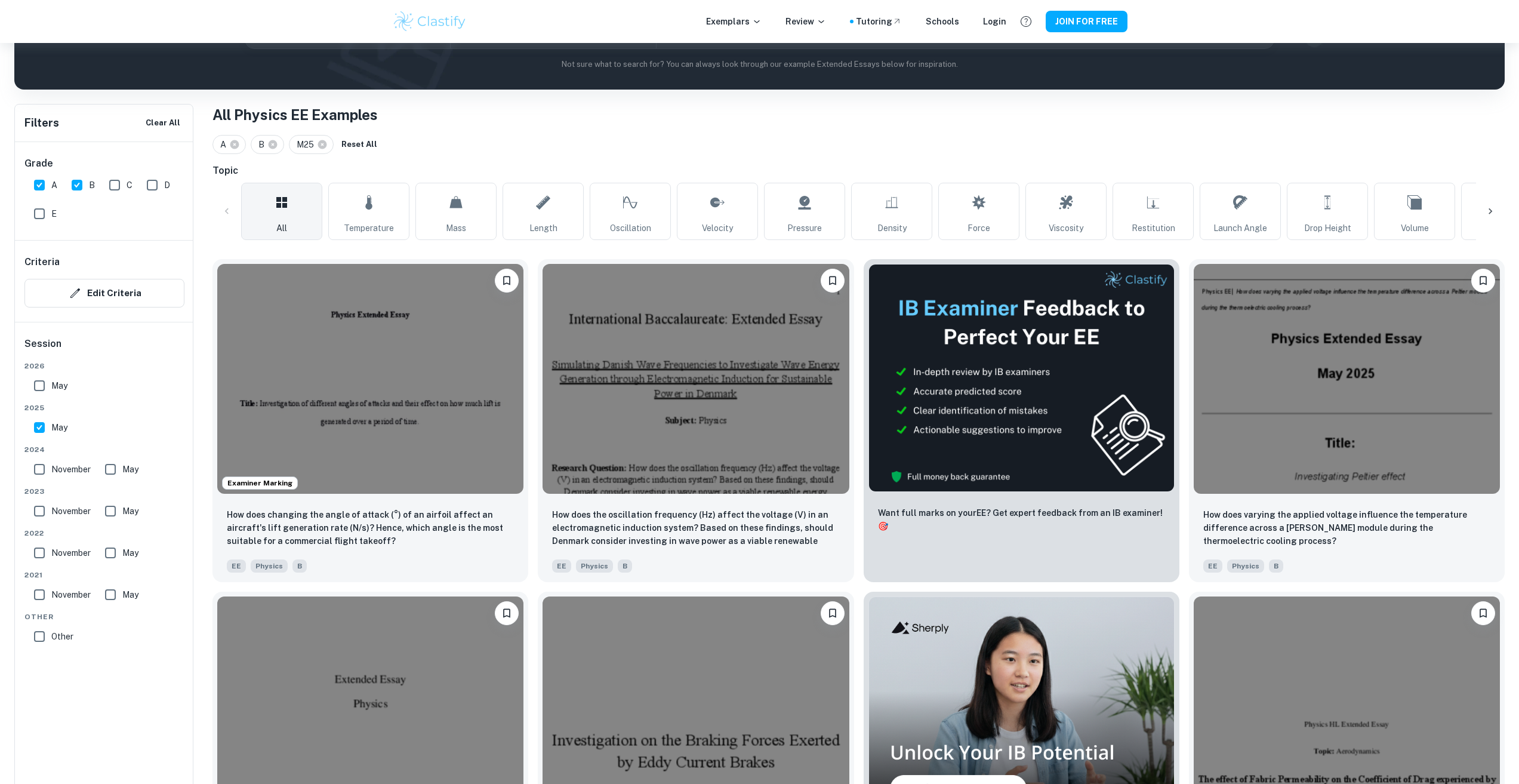
click at [1484, 212] on div at bounding box center [1490, 211] width 28 height 28
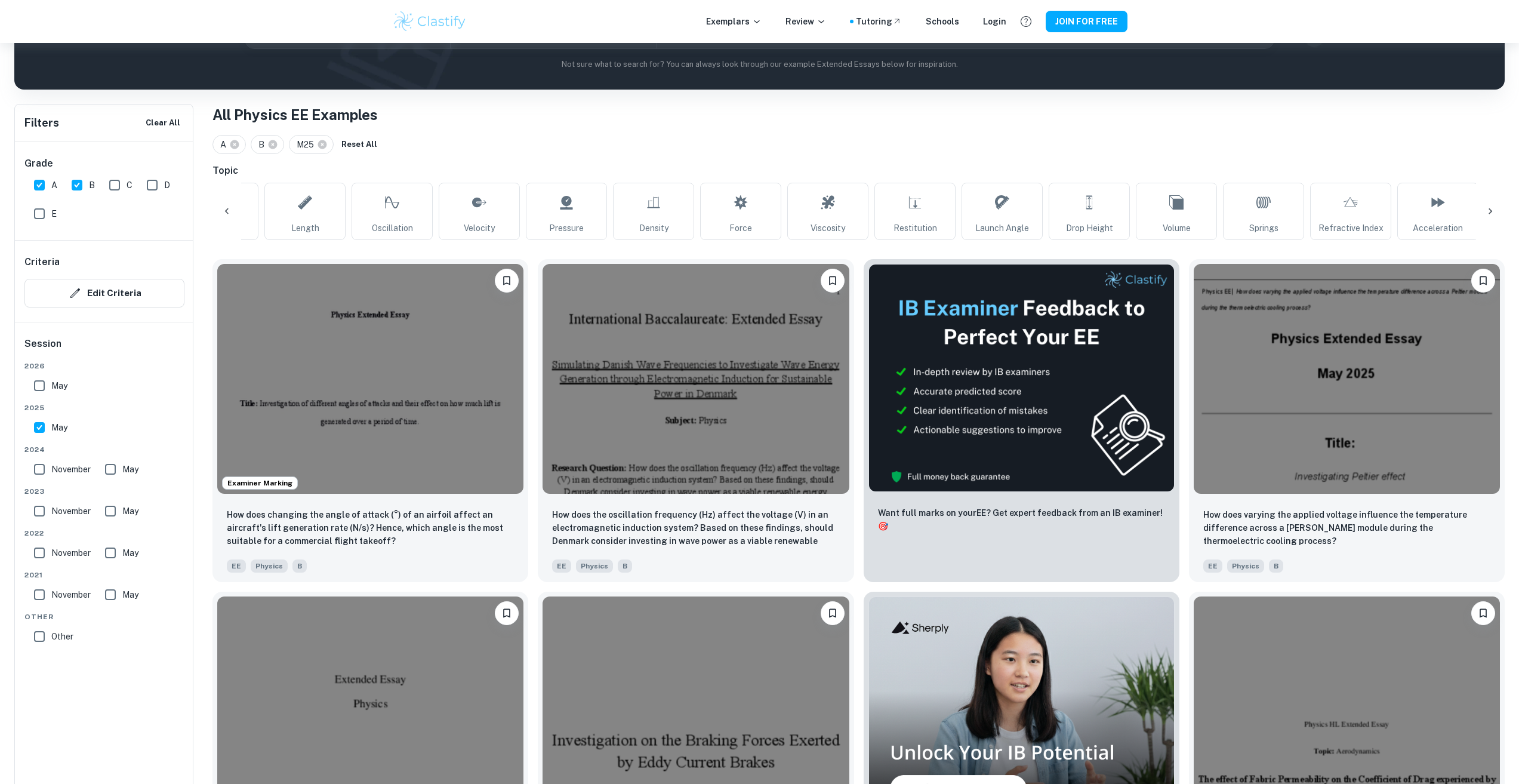
scroll to position [0, 589]
click at [1496, 210] on div "All Temperature Mass Length Oscillation Velocity Pressure Density Force Viscosi…" at bounding box center [859, 211] width 1293 height 57
click at [219, 211] on div at bounding box center [226, 211] width 28 height 28
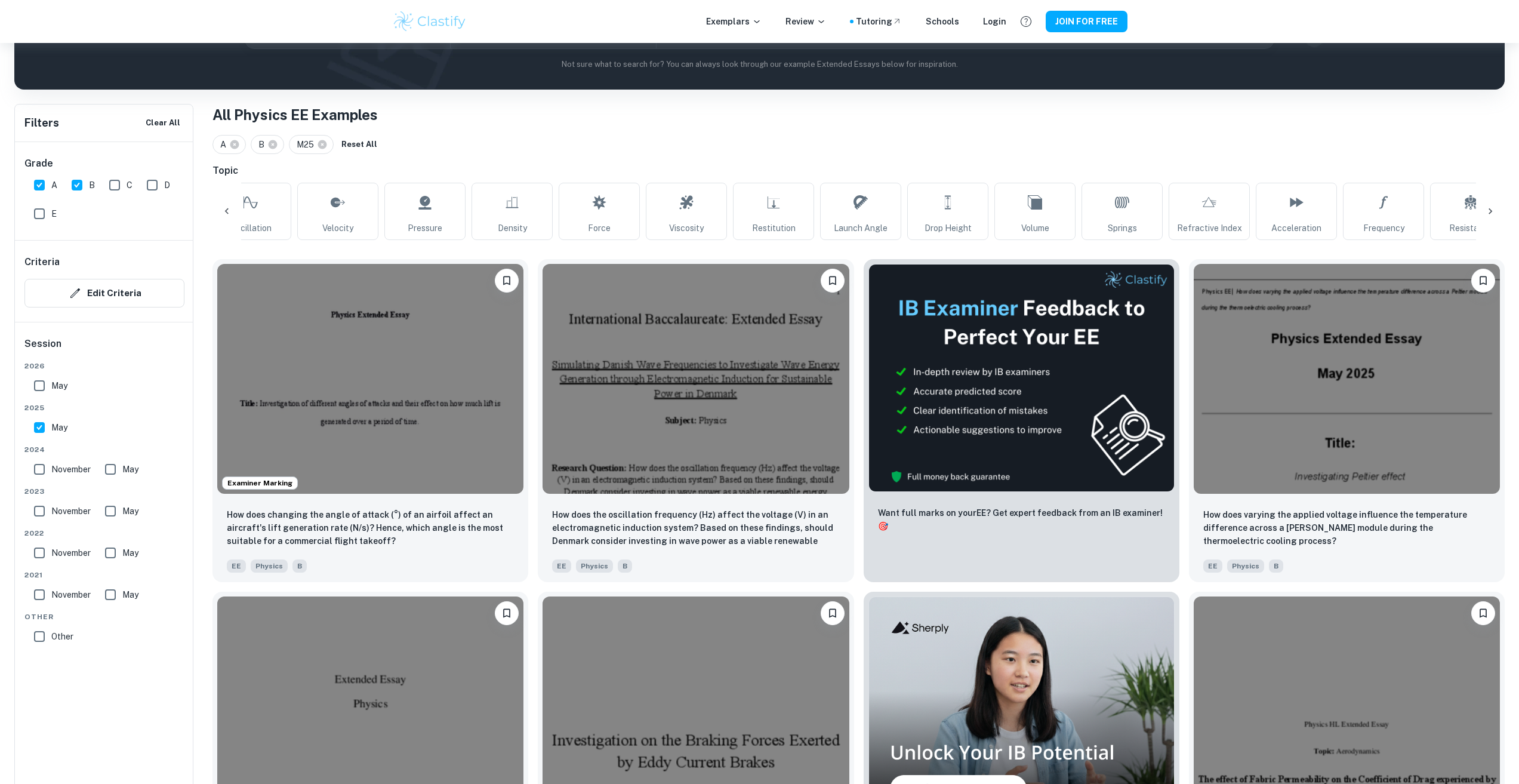
scroll to position [0, 0]
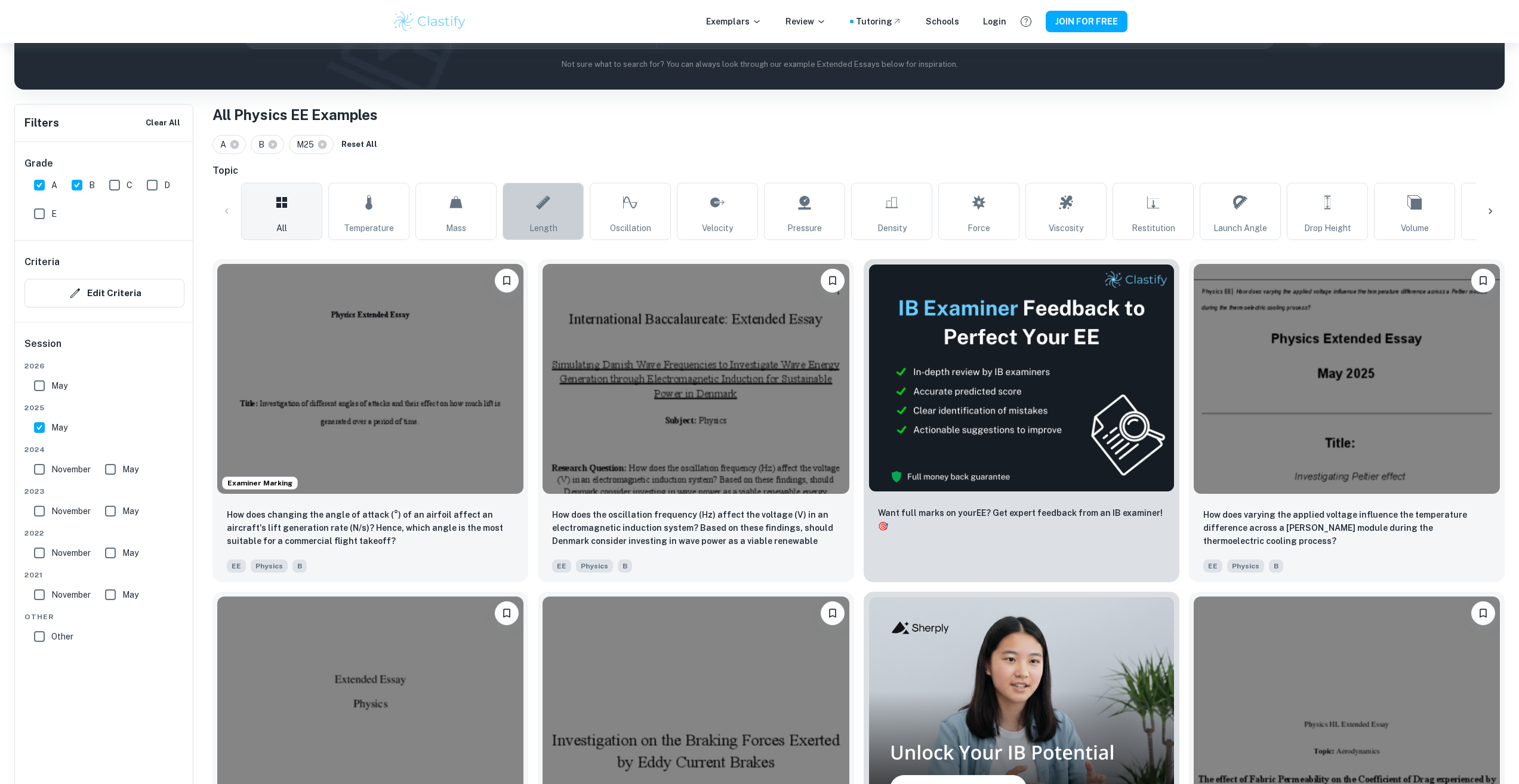
click at [562, 207] on link "Length" at bounding box center [543, 211] width 81 height 57
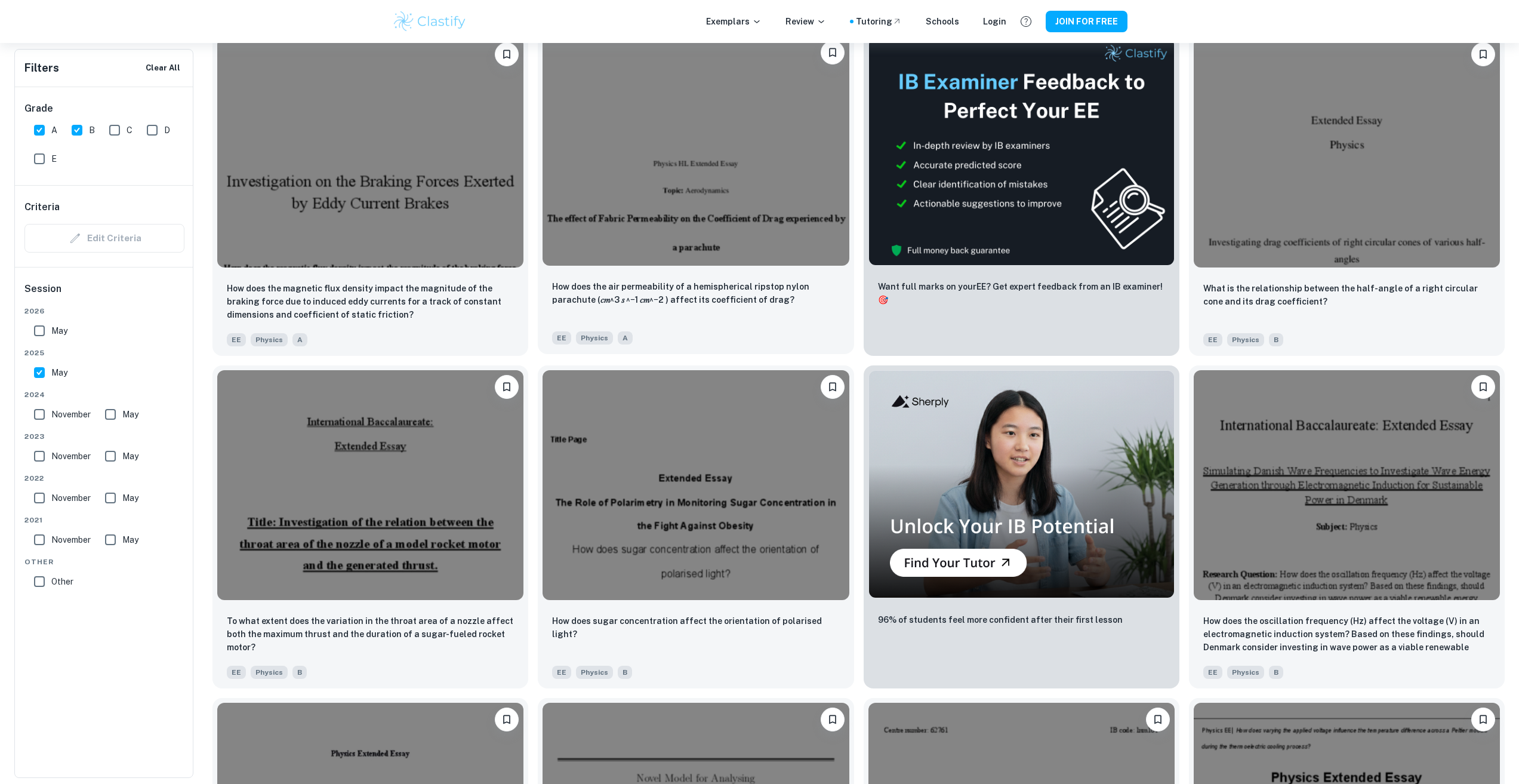
scroll to position [119, 0]
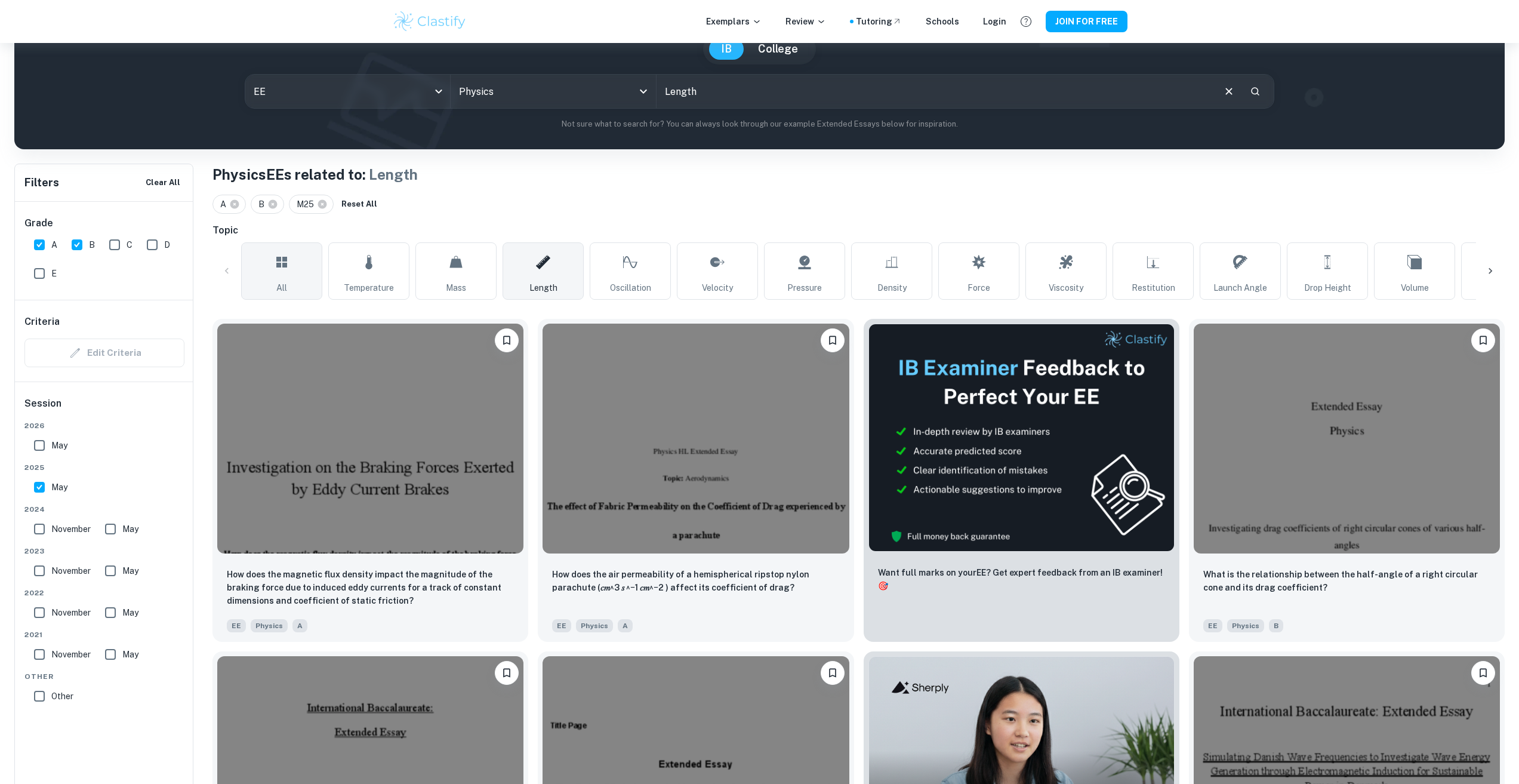
click at [281, 265] on icon at bounding box center [282, 262] width 11 height 11
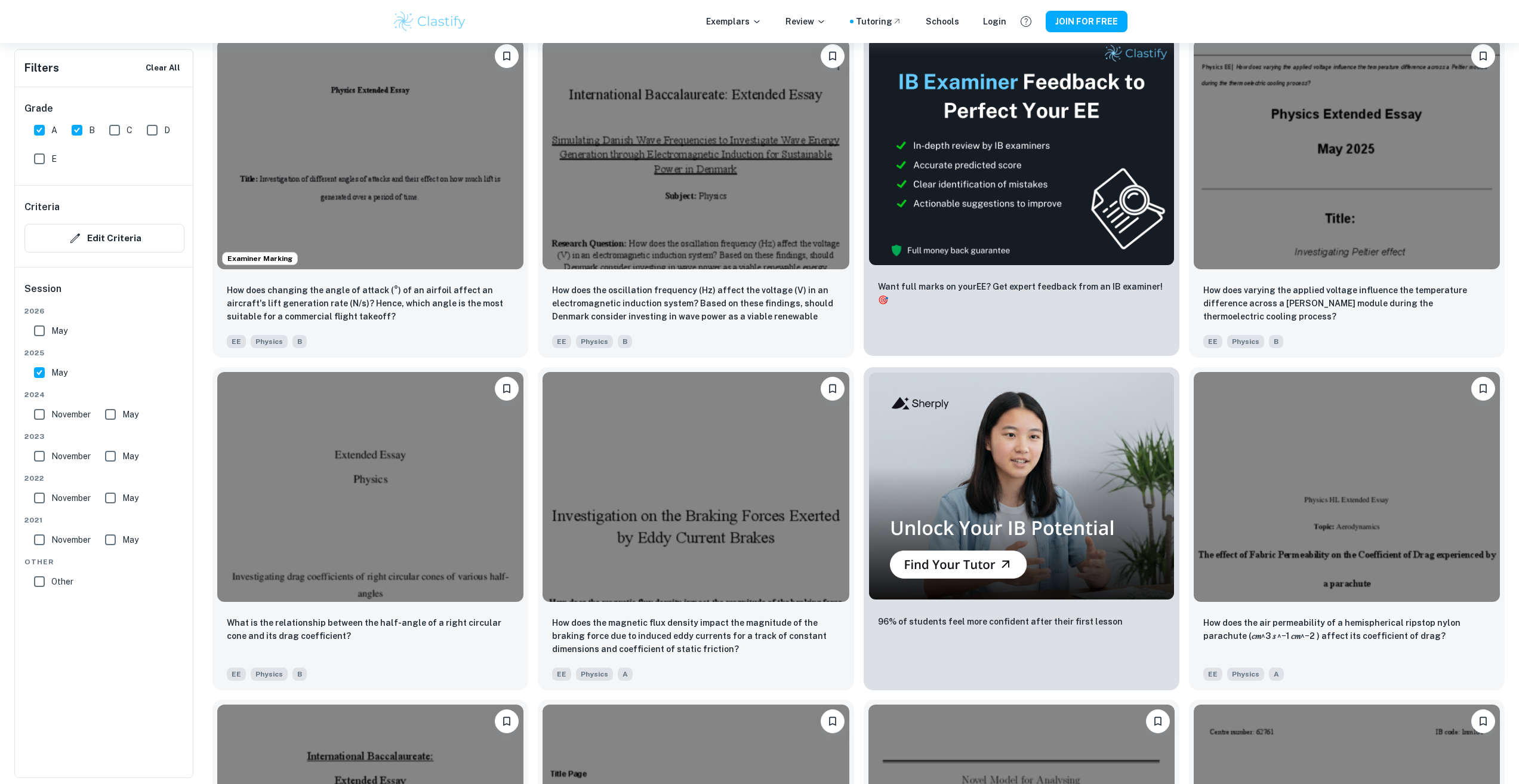
scroll to position [642, 0]
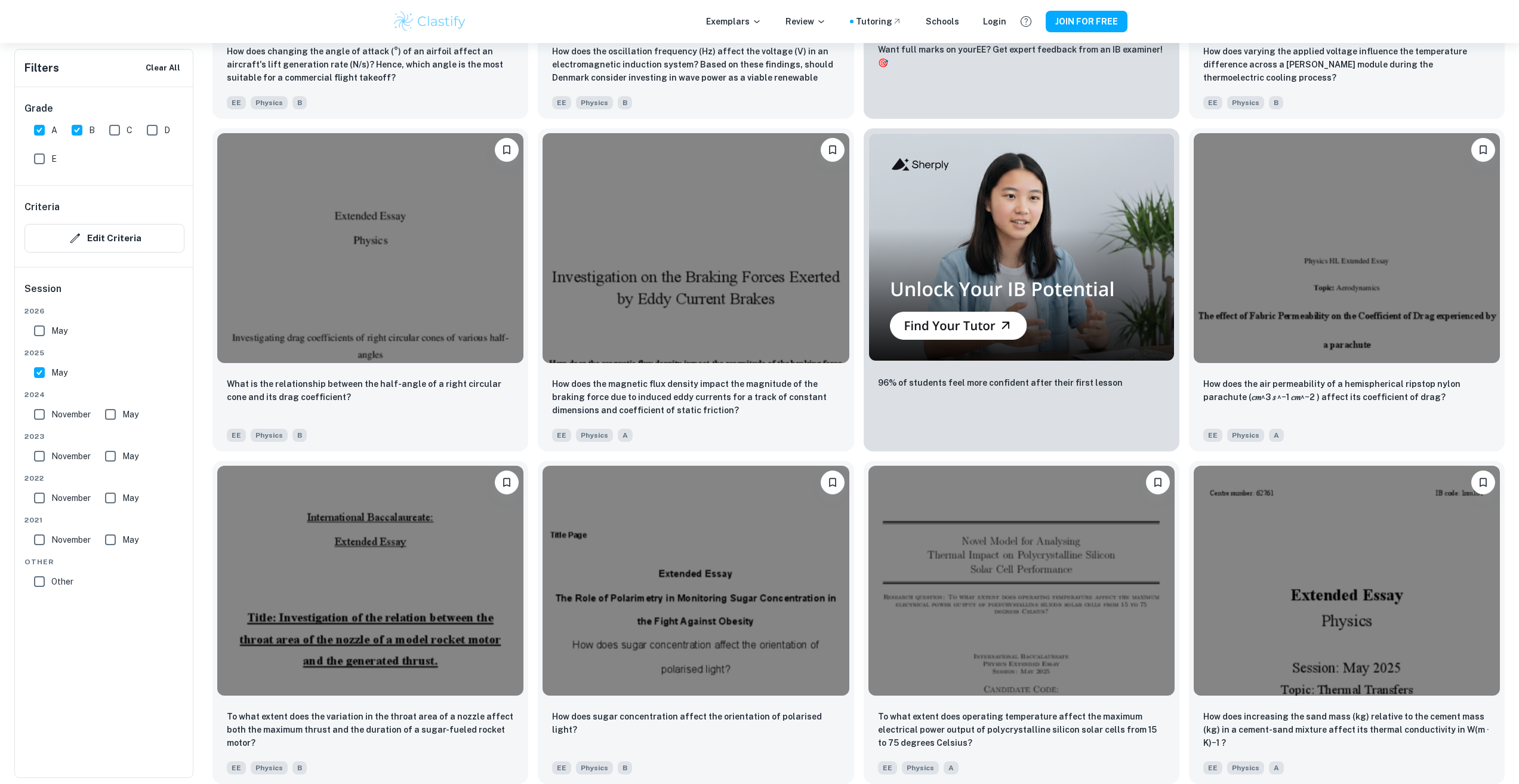
click at [39, 375] on input "May" at bounding box center [39, 372] width 24 height 24
checkbox input "false"
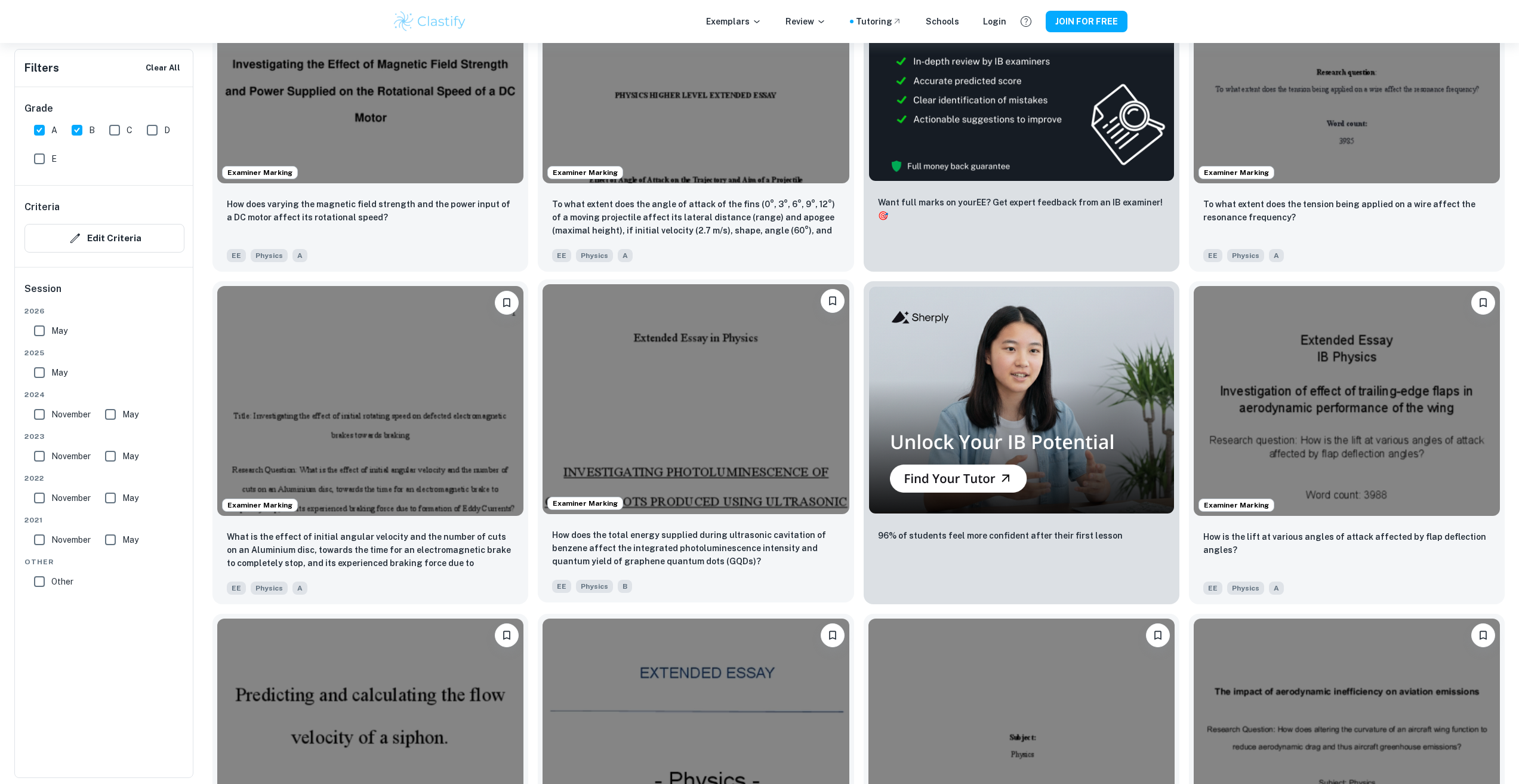
scroll to position [404, 0]
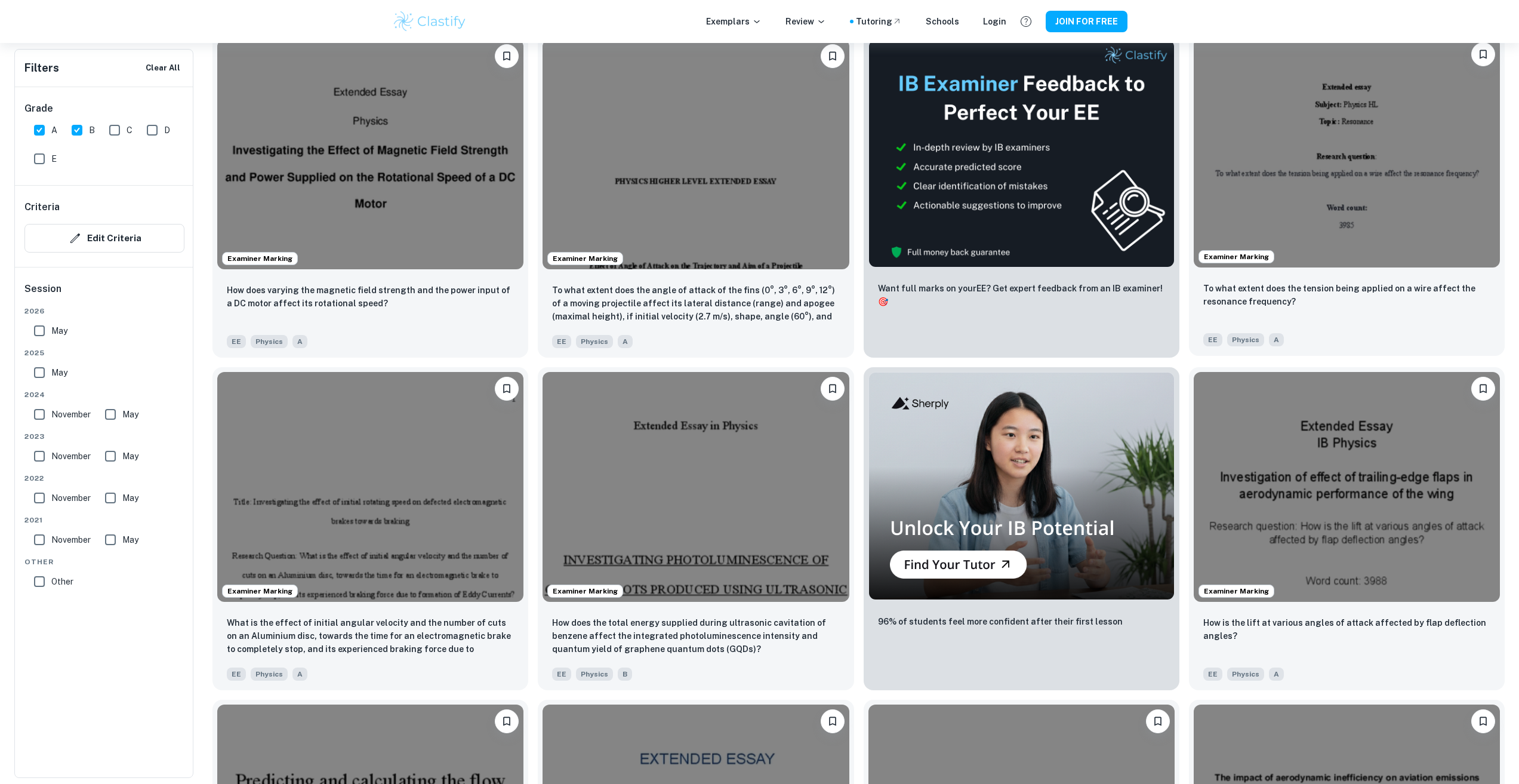
click at [1361, 186] on img at bounding box center [1346, 152] width 307 height 230
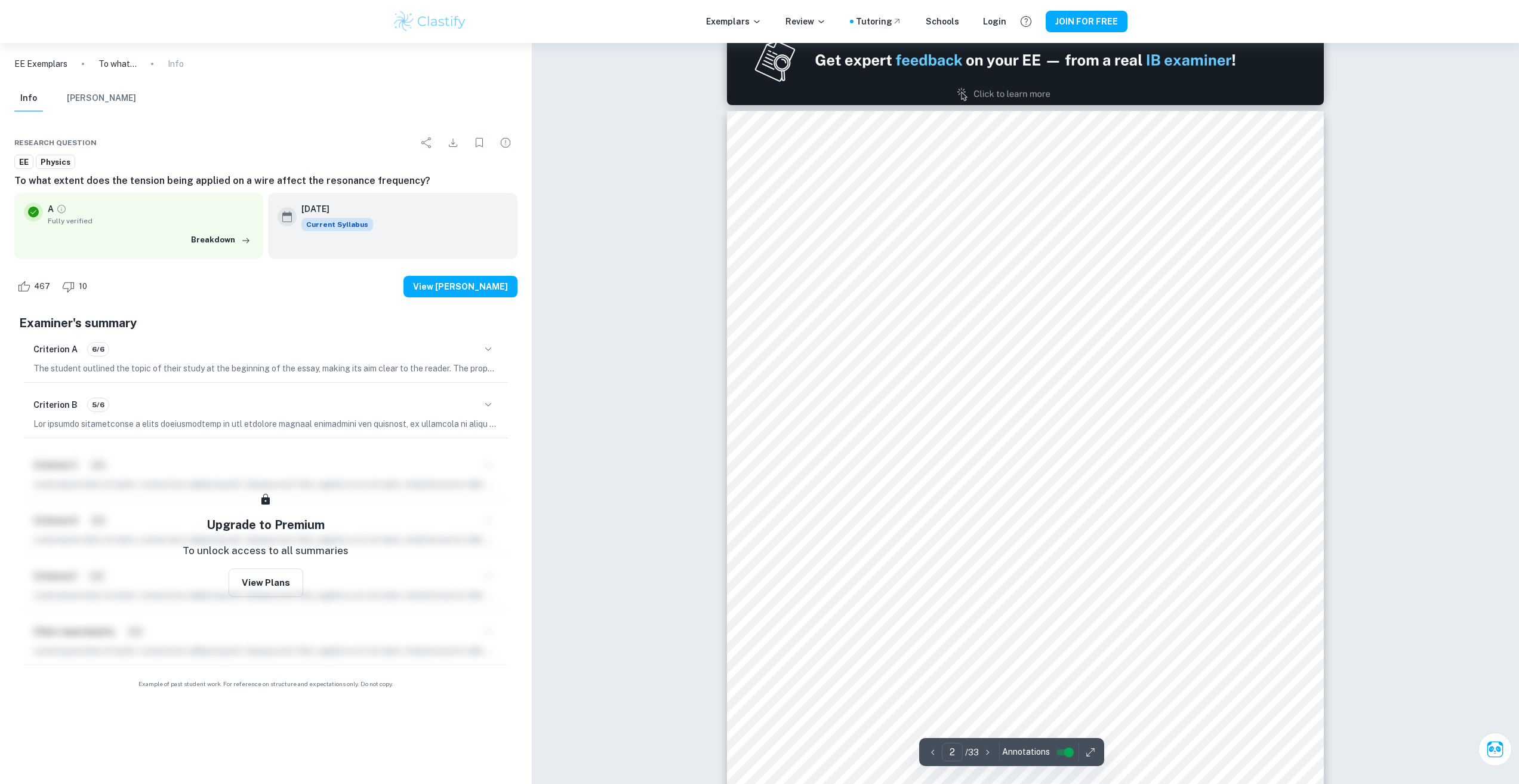
scroll to position [895, 0]
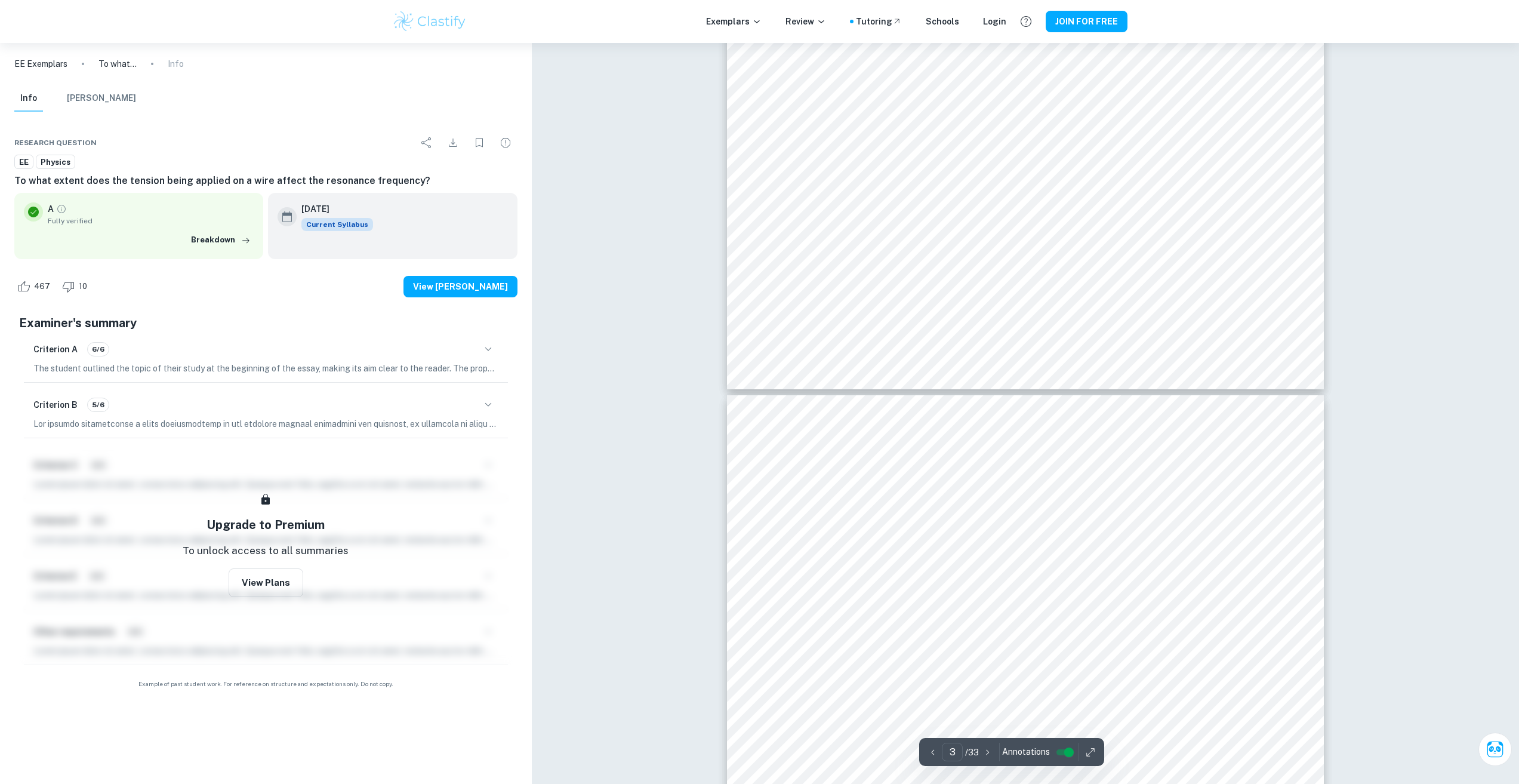
type input "4"
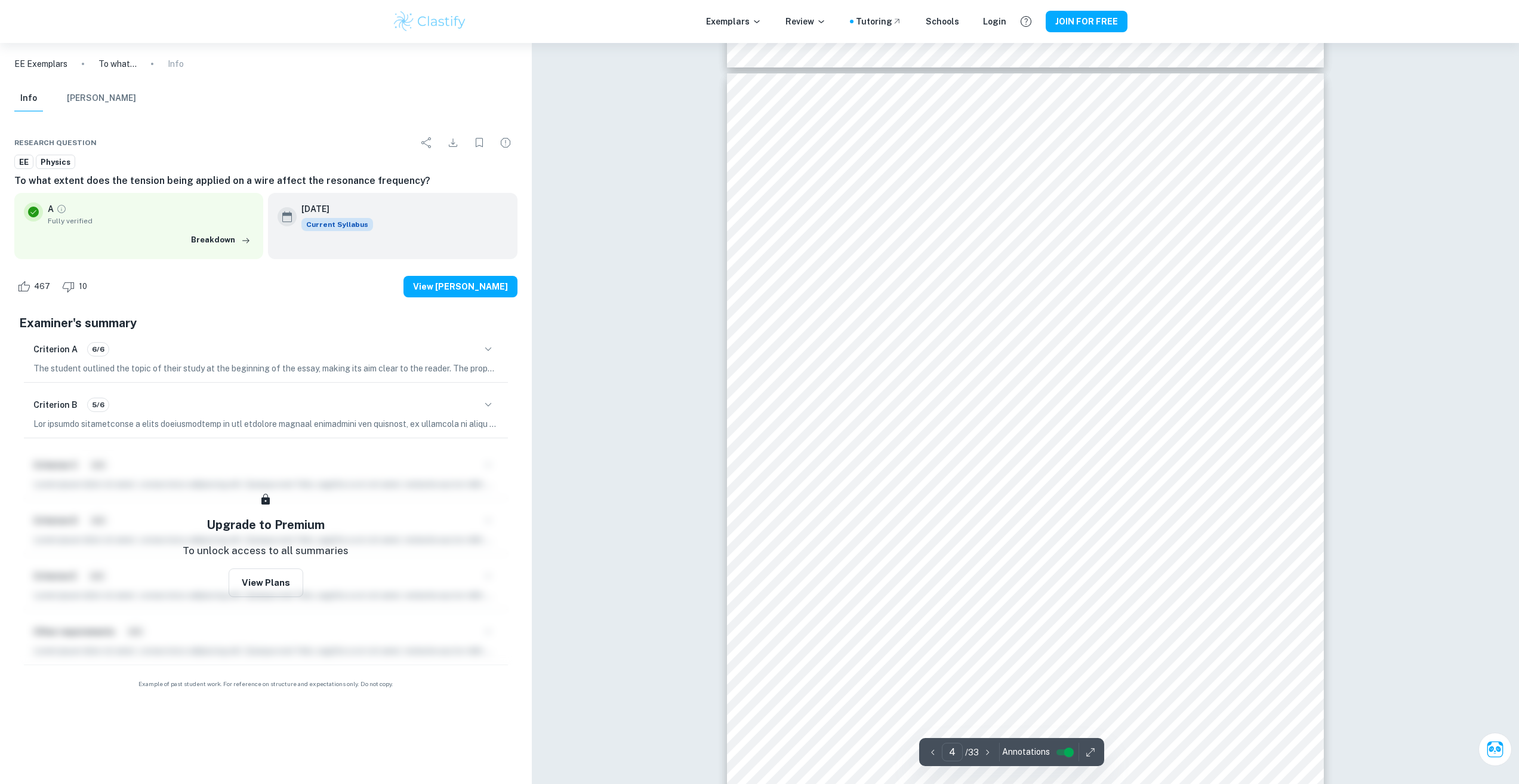
scroll to position [2507, 0]
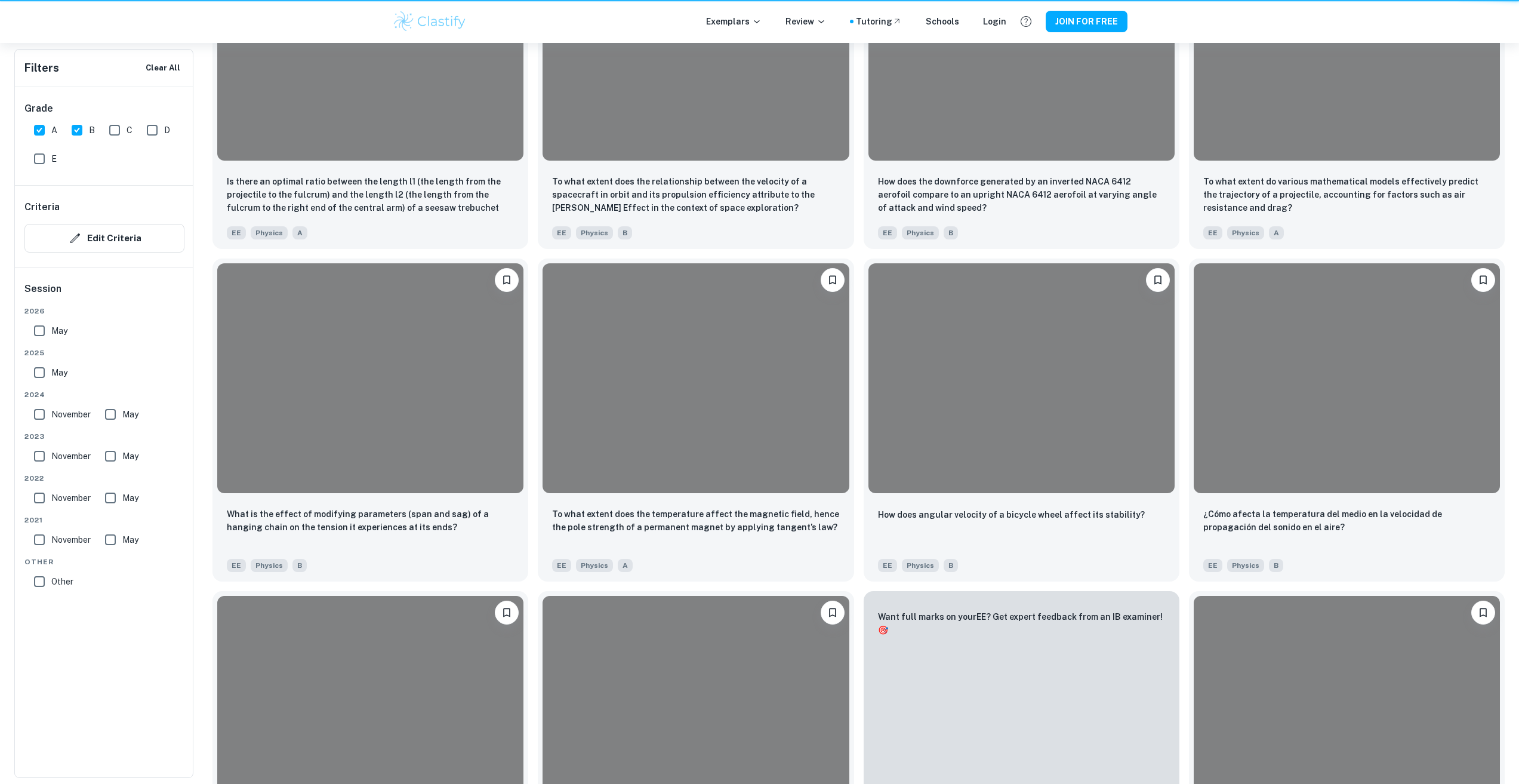
scroll to position [404, 0]
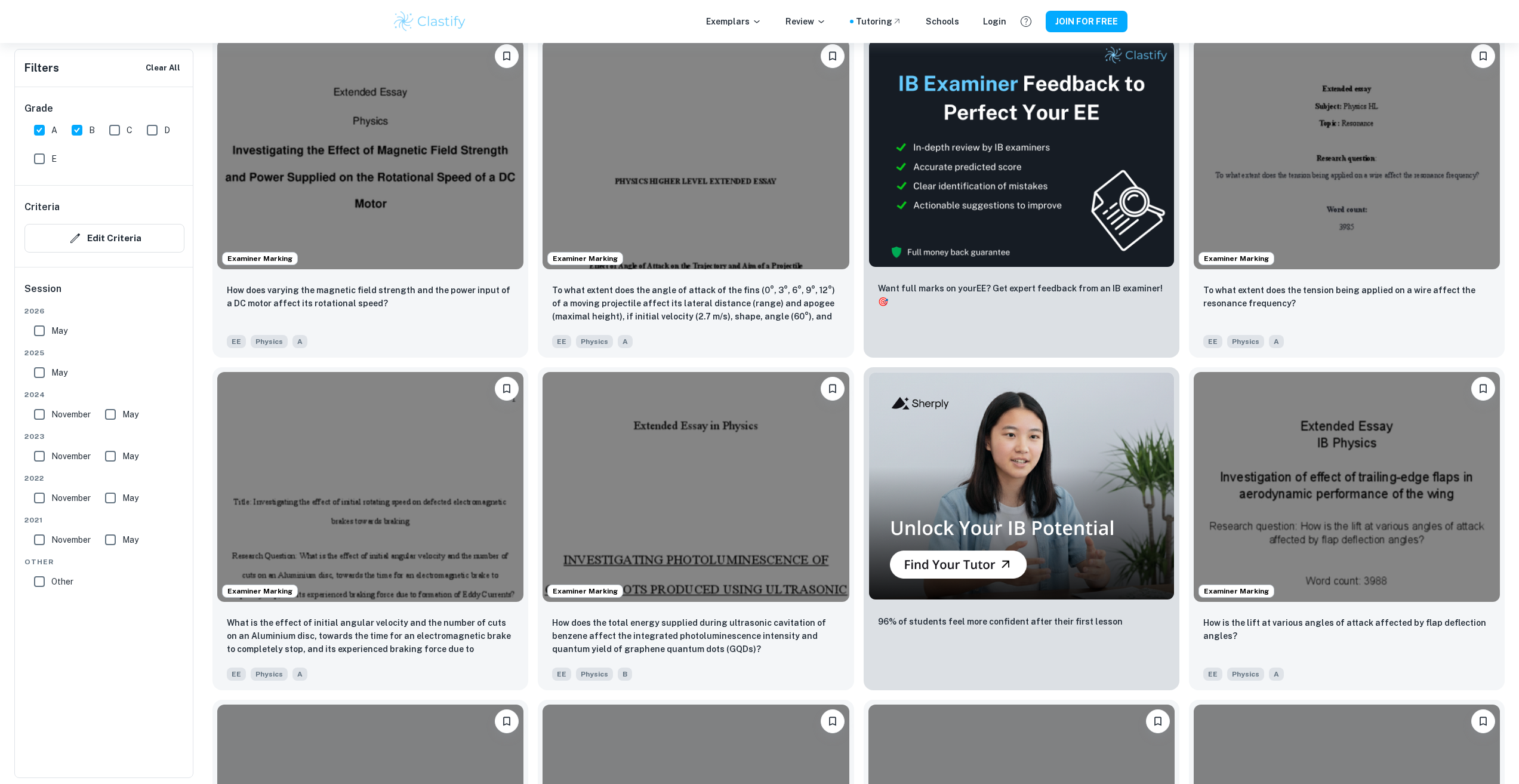
click at [38, 375] on input "May" at bounding box center [39, 372] width 24 height 24
checkbox input "true"
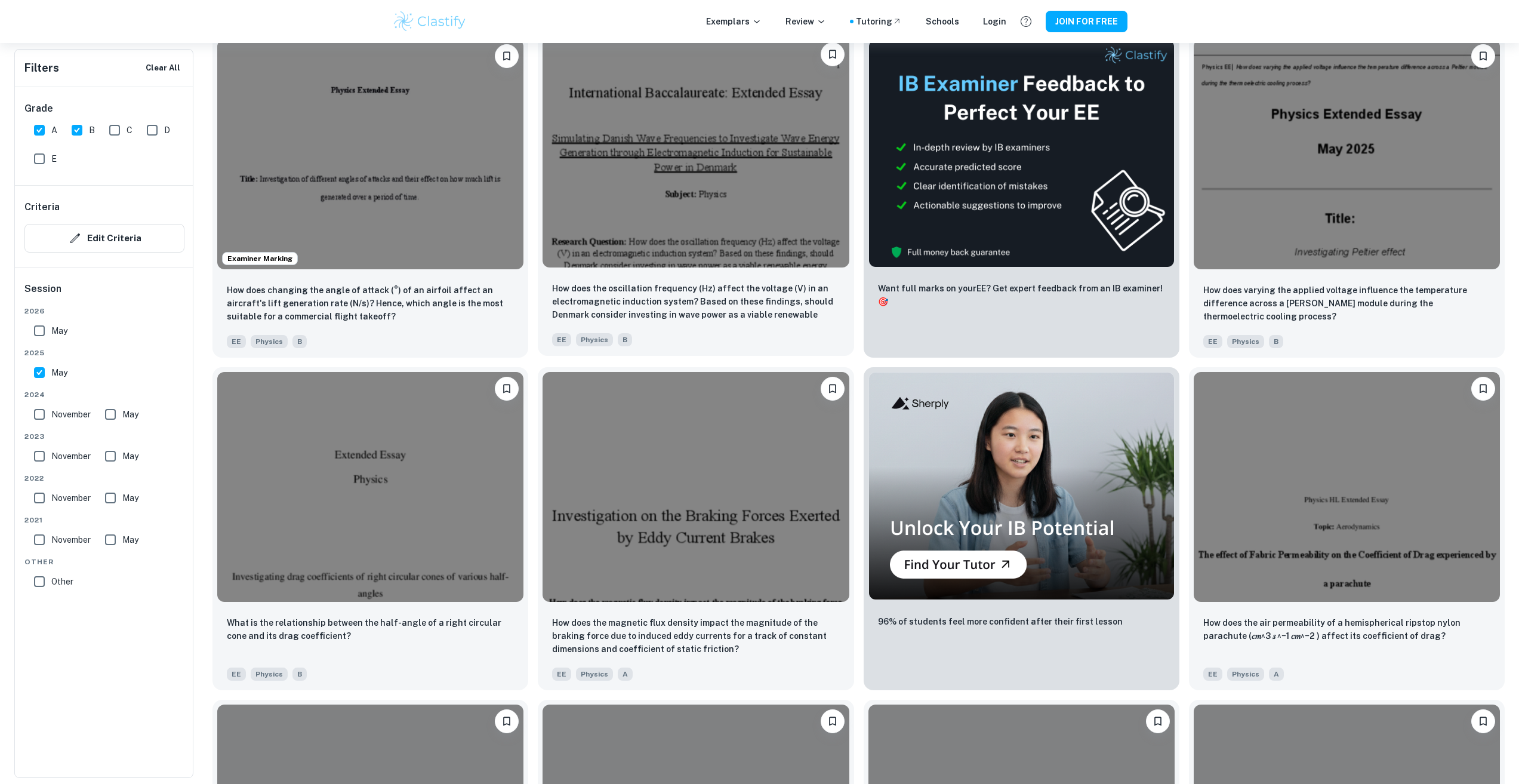
click at [652, 133] on img at bounding box center [696, 152] width 307 height 230
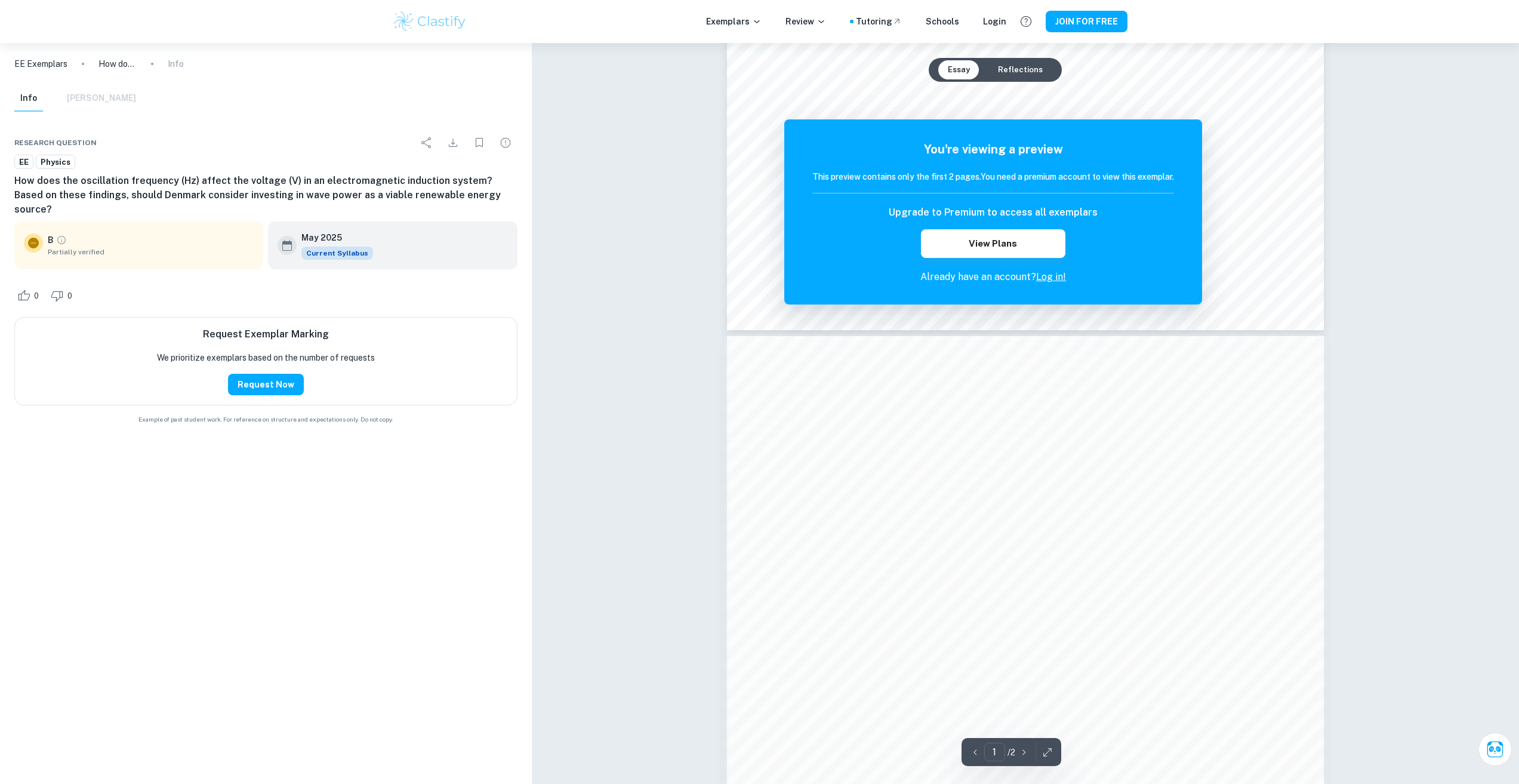
scroll to position [1045, 0]
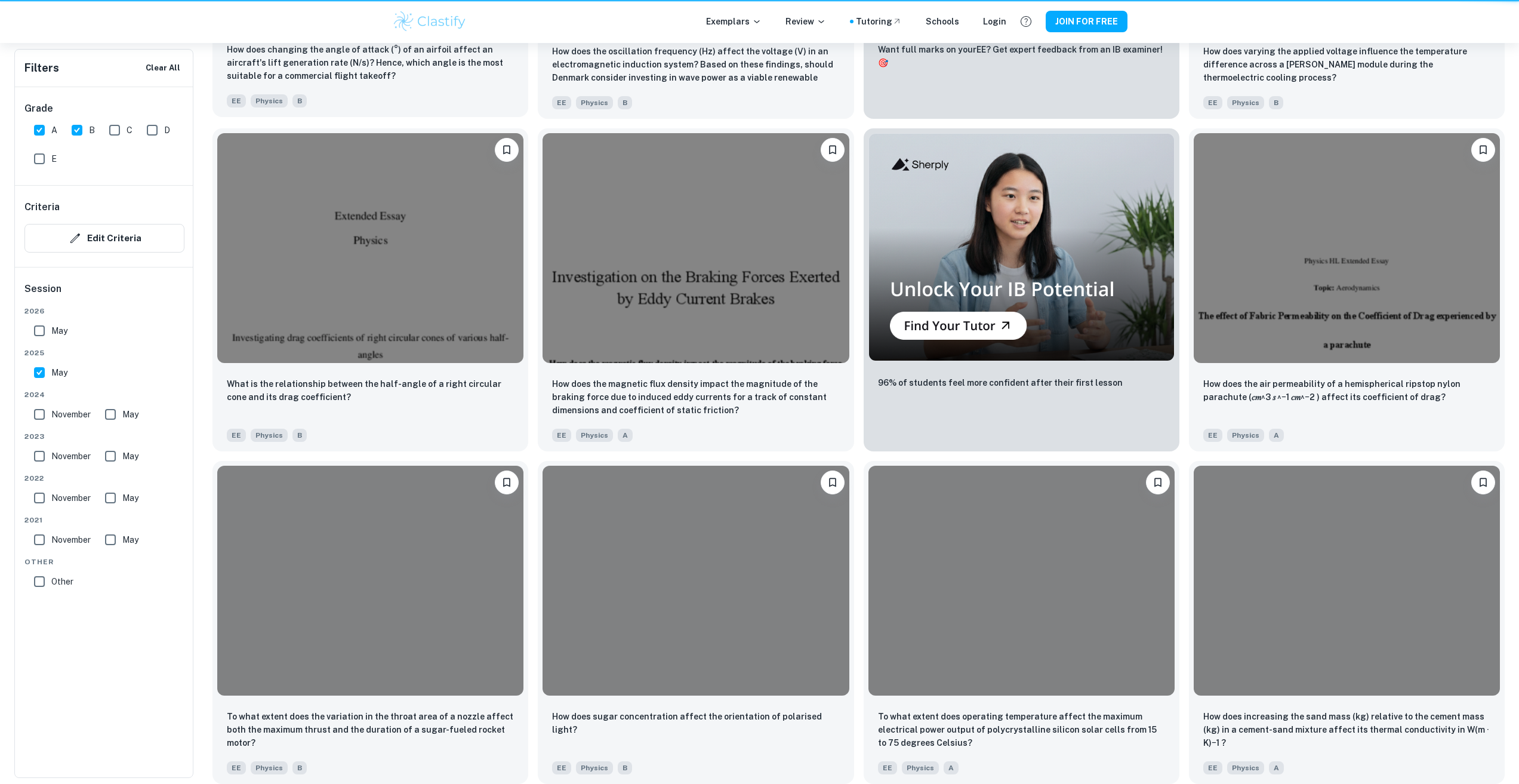
scroll to position [404, 0]
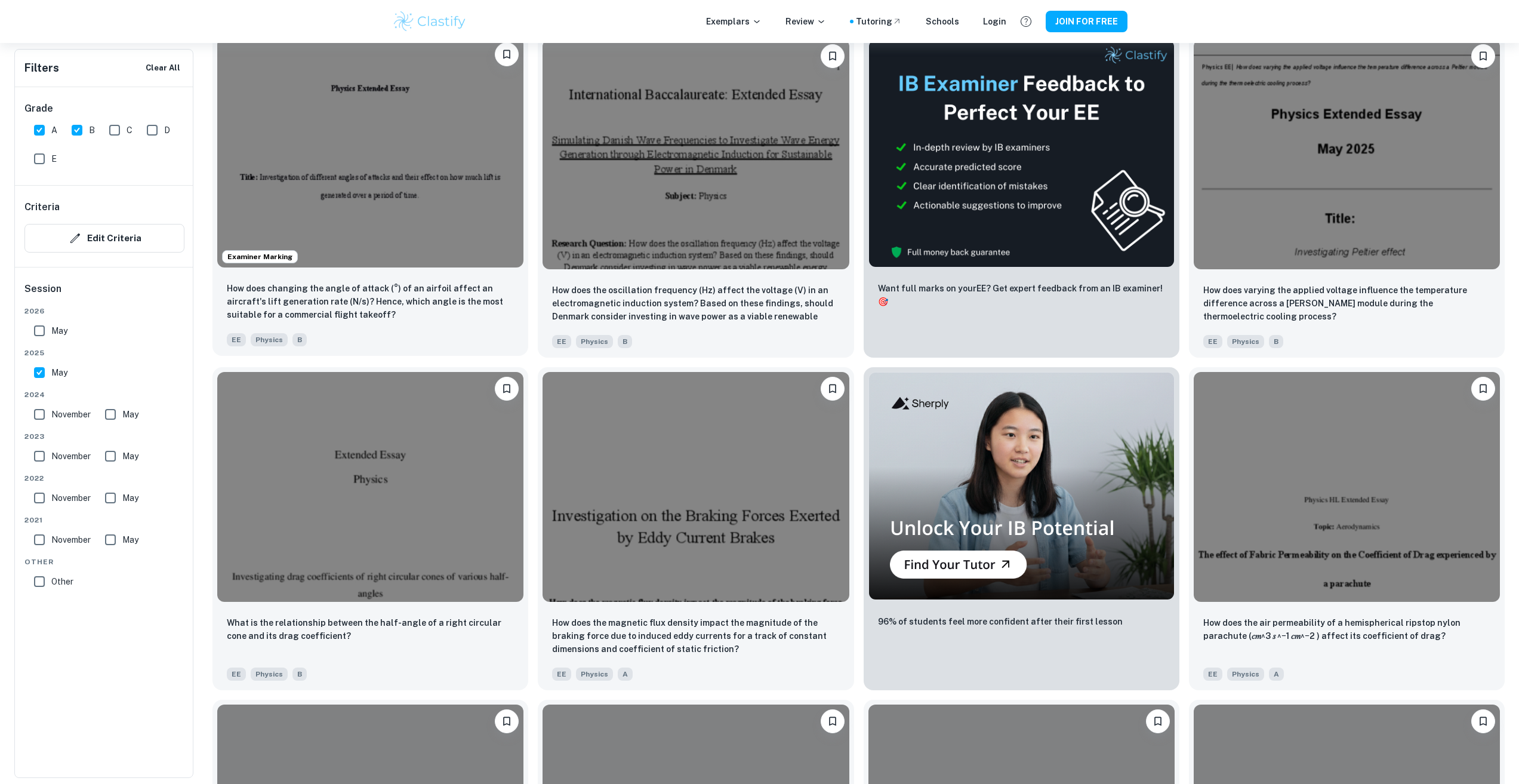
click at [364, 149] on img at bounding box center [370, 152] width 307 height 230
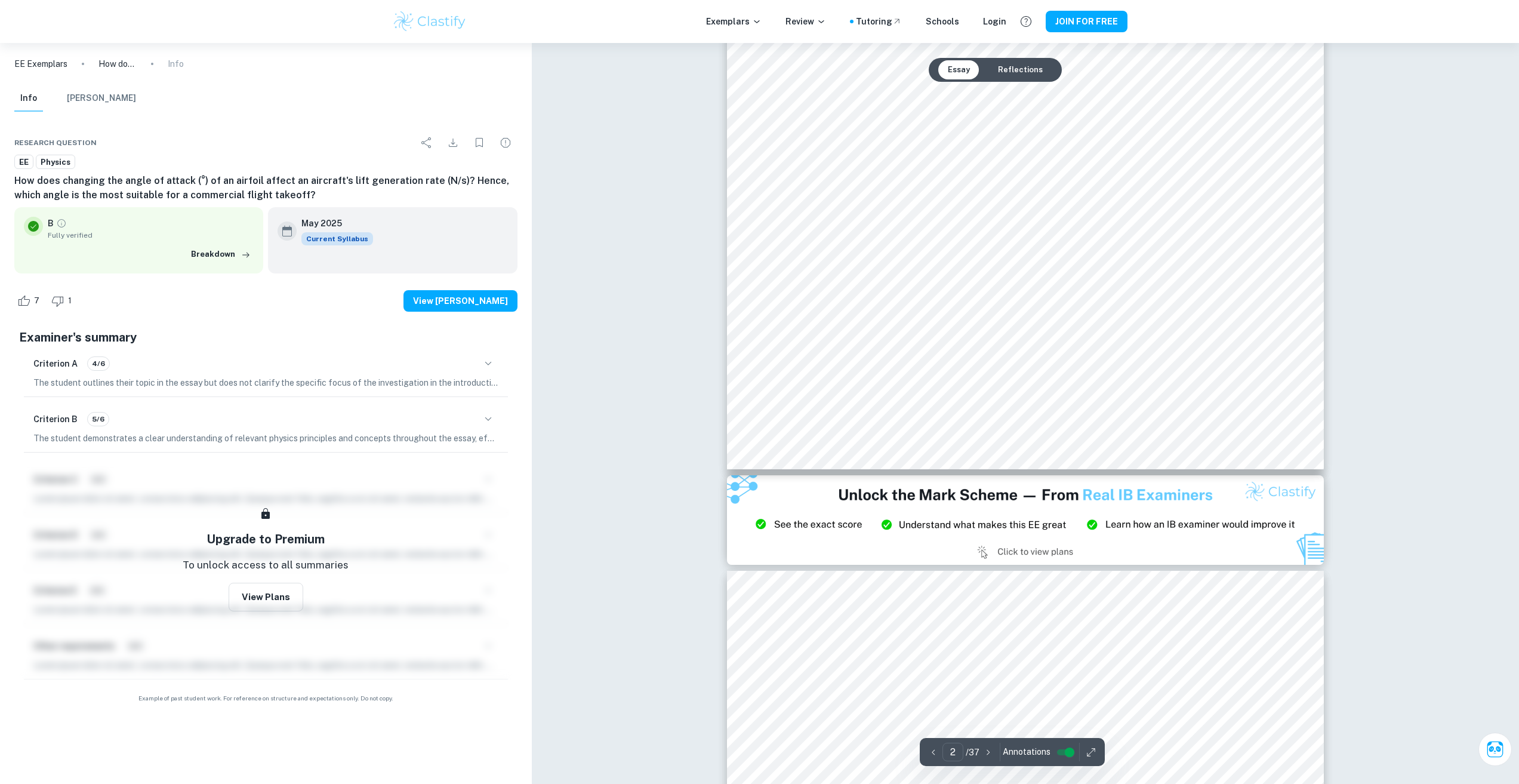
scroll to position [1378, 0]
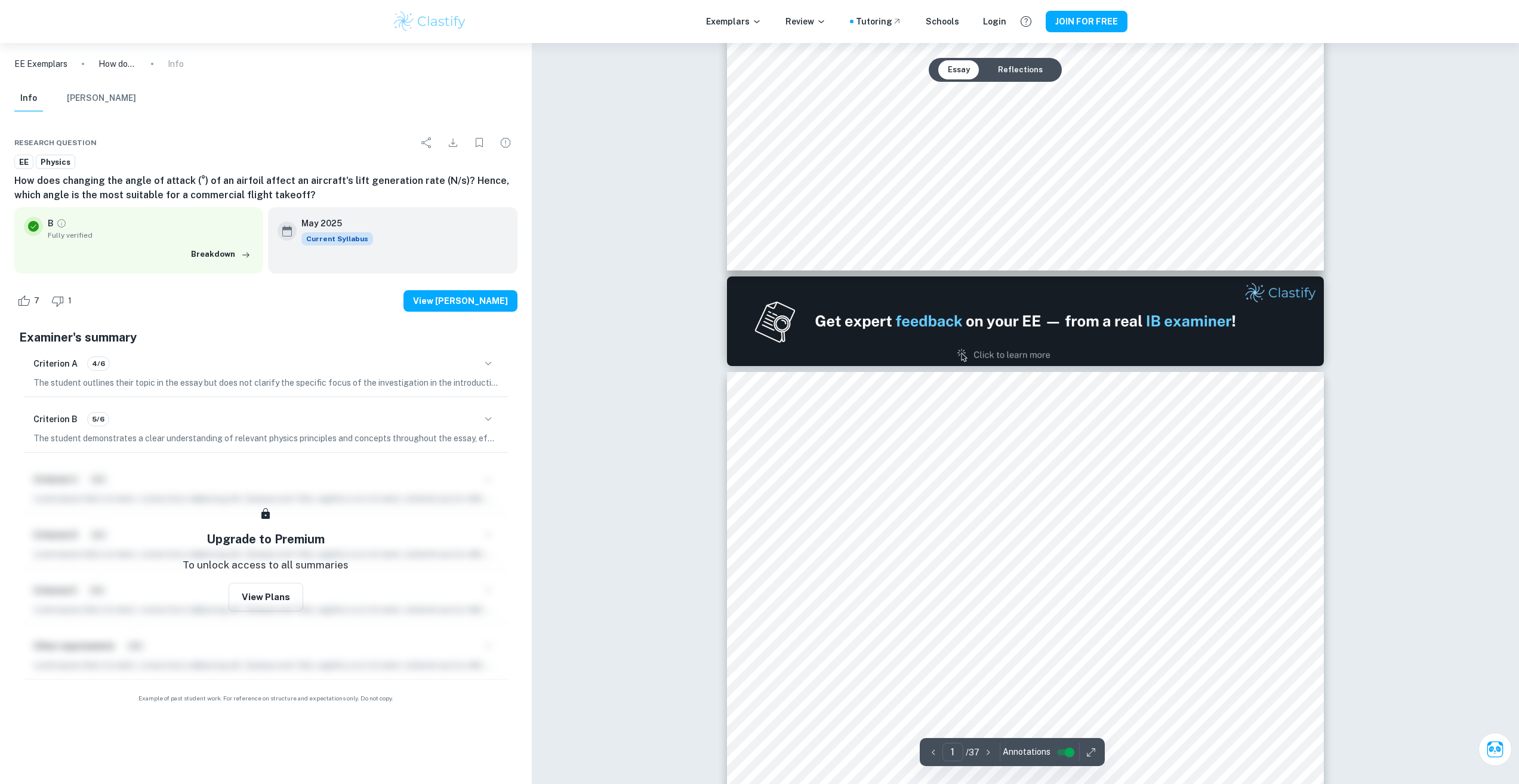
type input "2"
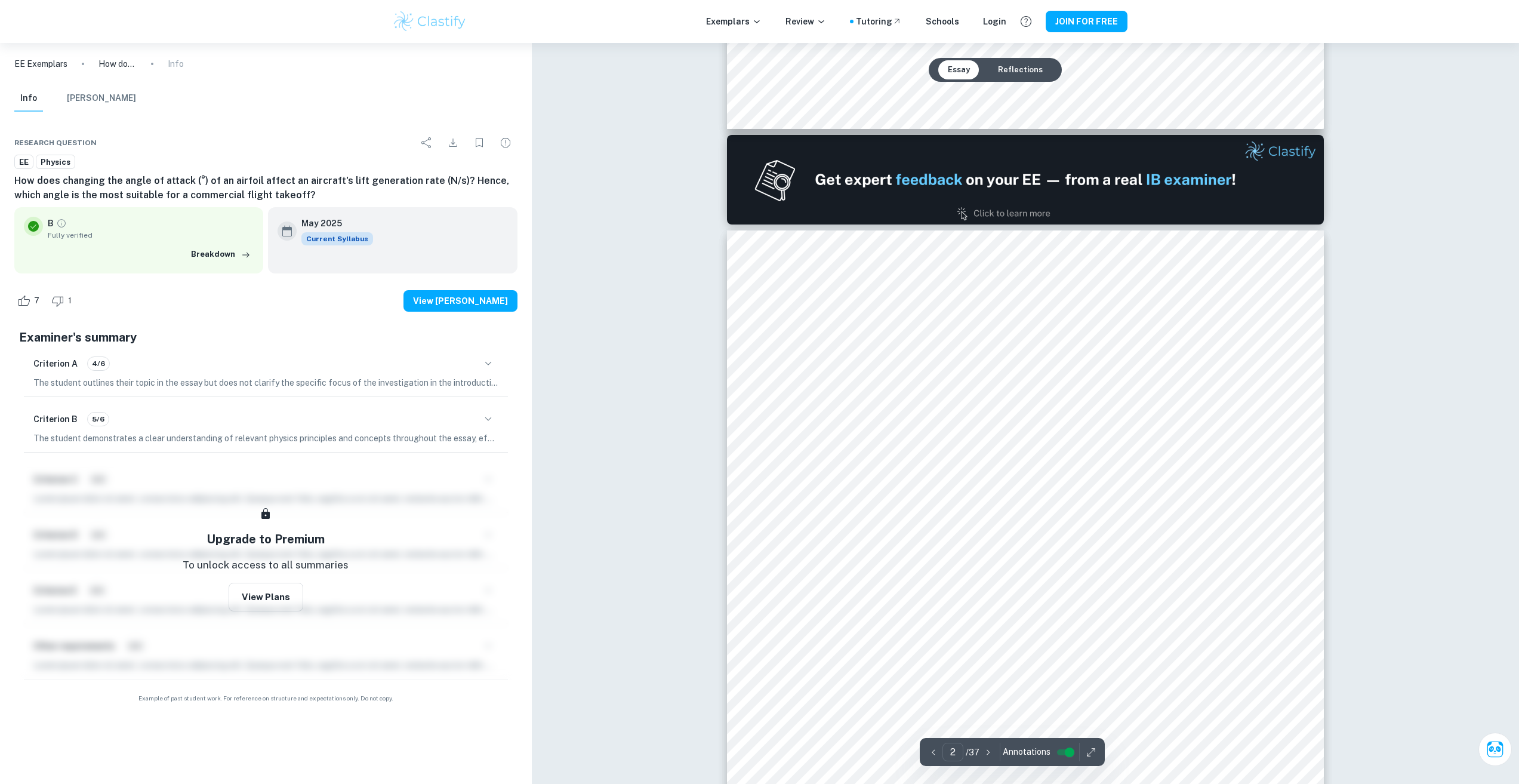
scroll to position [781, 0]
